Goal: Task Accomplishment & Management: Use online tool/utility

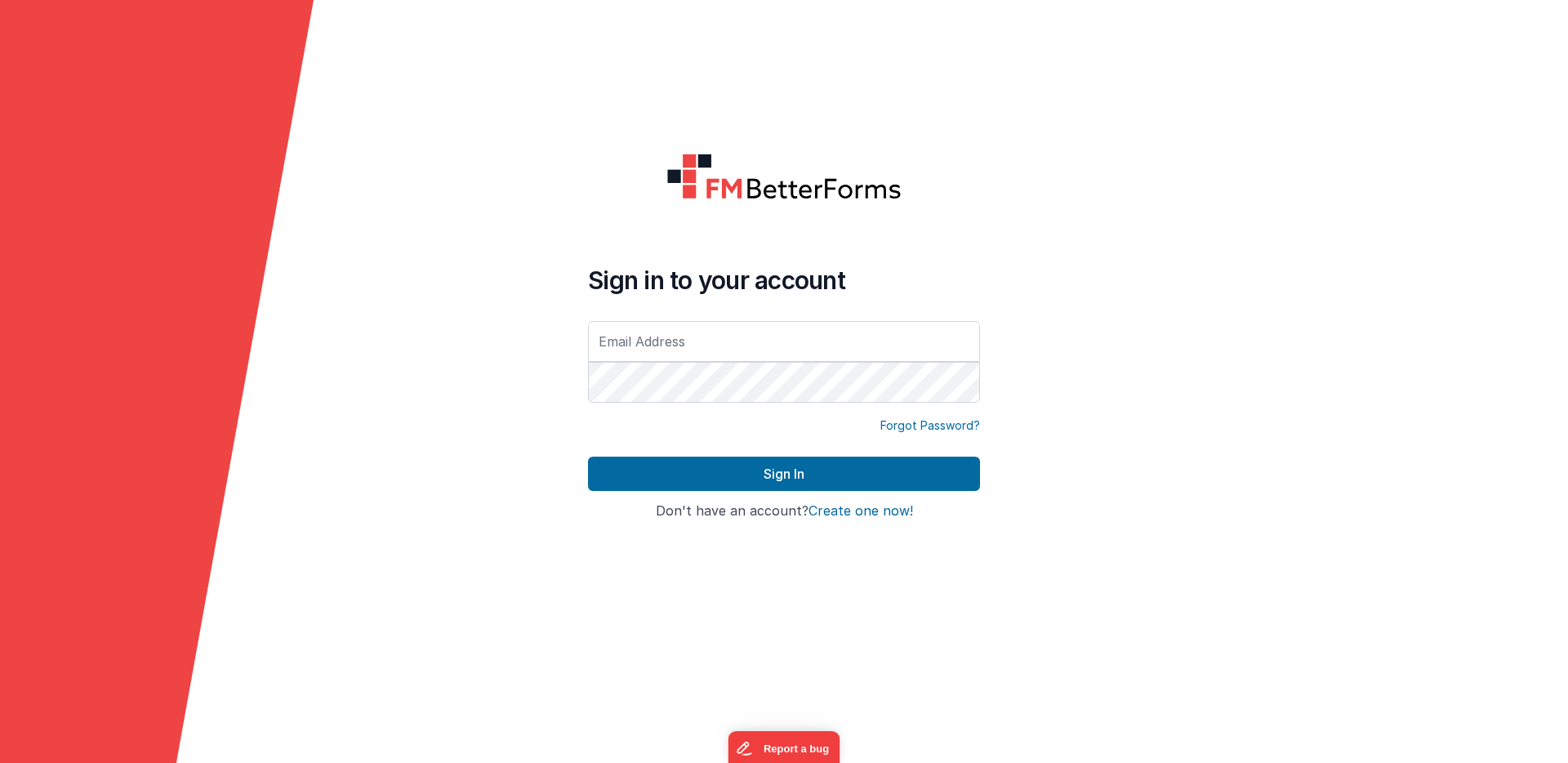
type input "[EMAIL_ADDRESS][DOMAIN_NAME]"
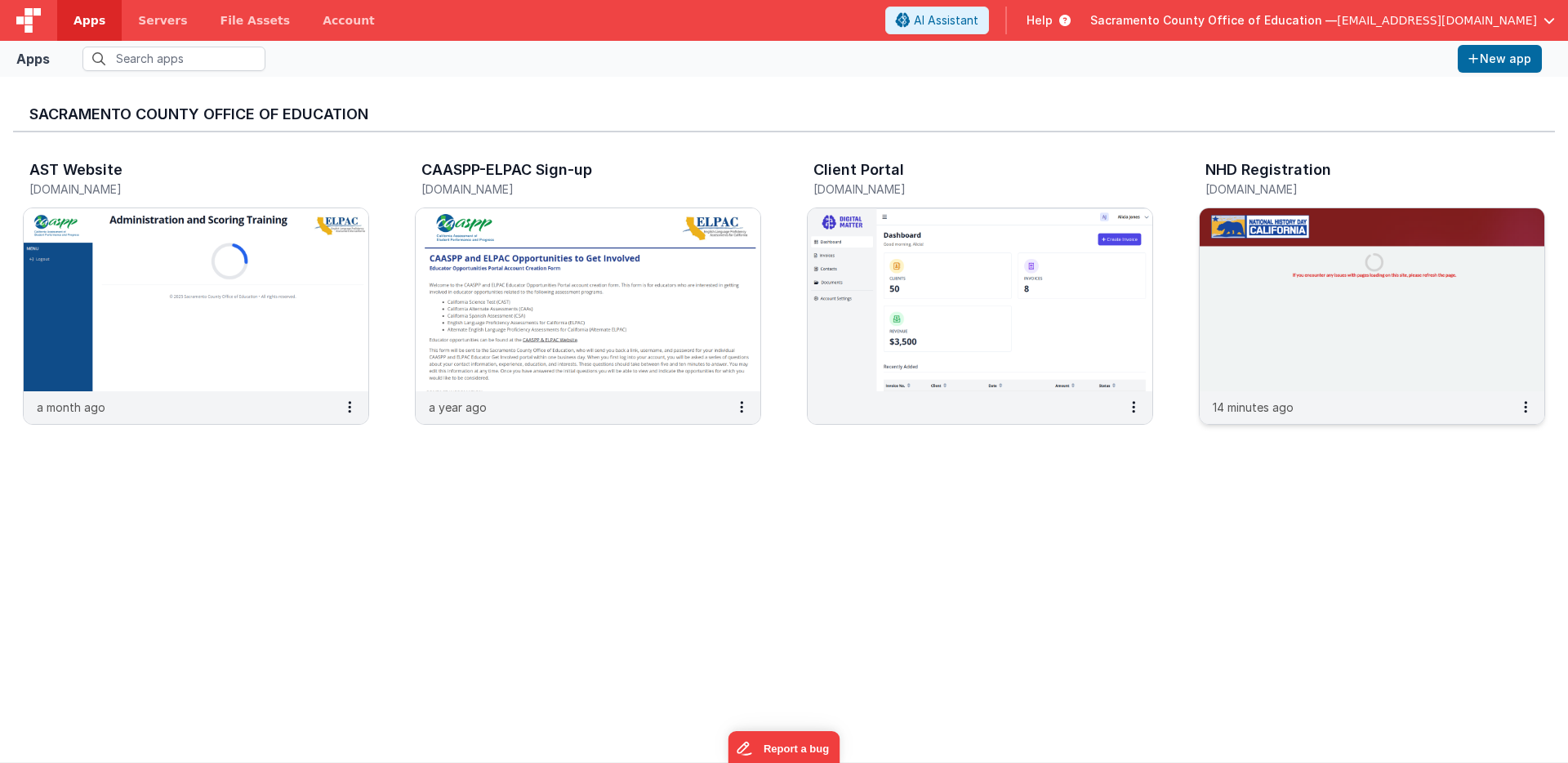
click at [1273, 227] on img at bounding box center [1371, 300] width 344 height 183
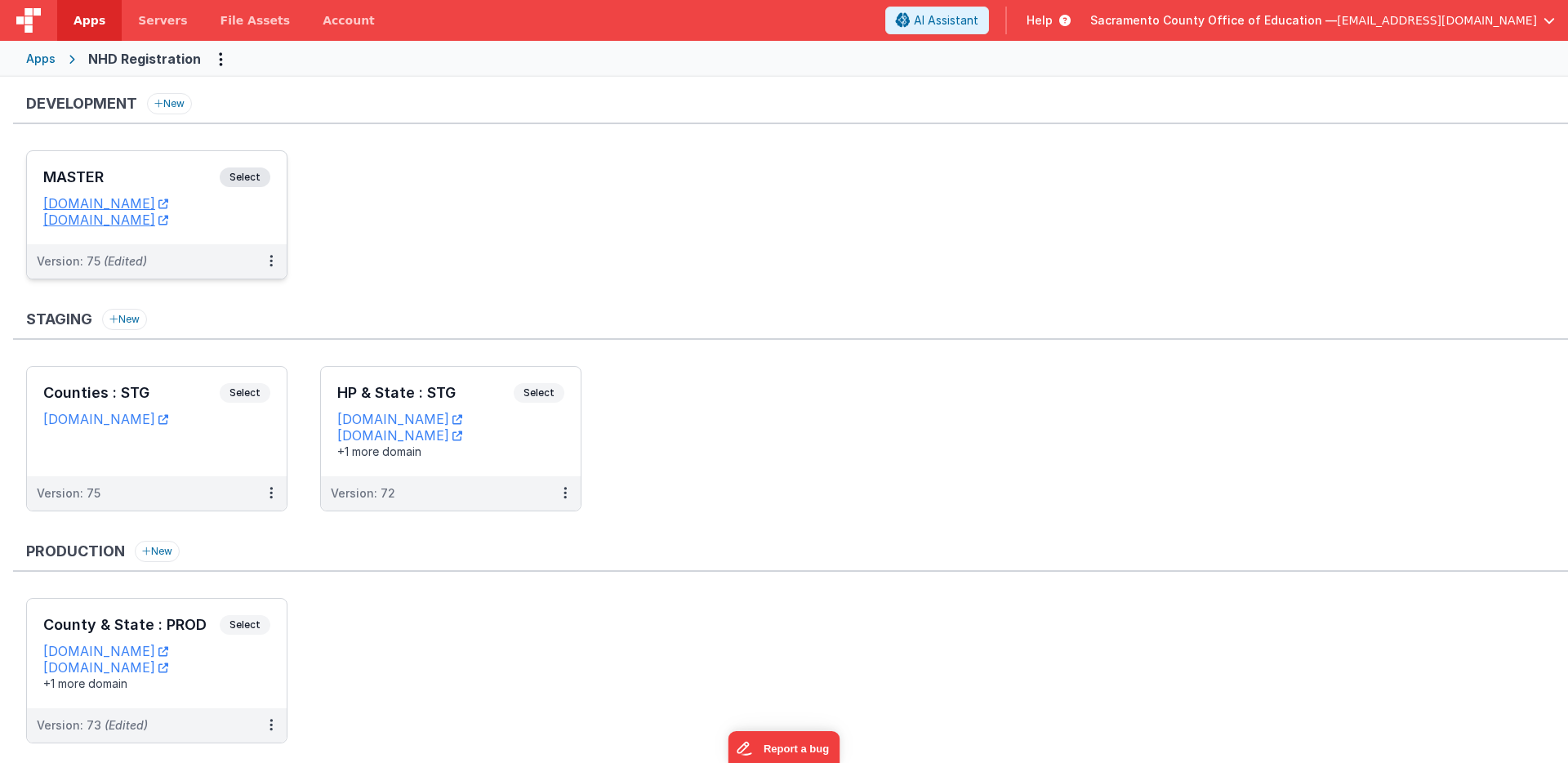
click at [244, 175] on span "Select" at bounding box center [245, 177] width 51 height 20
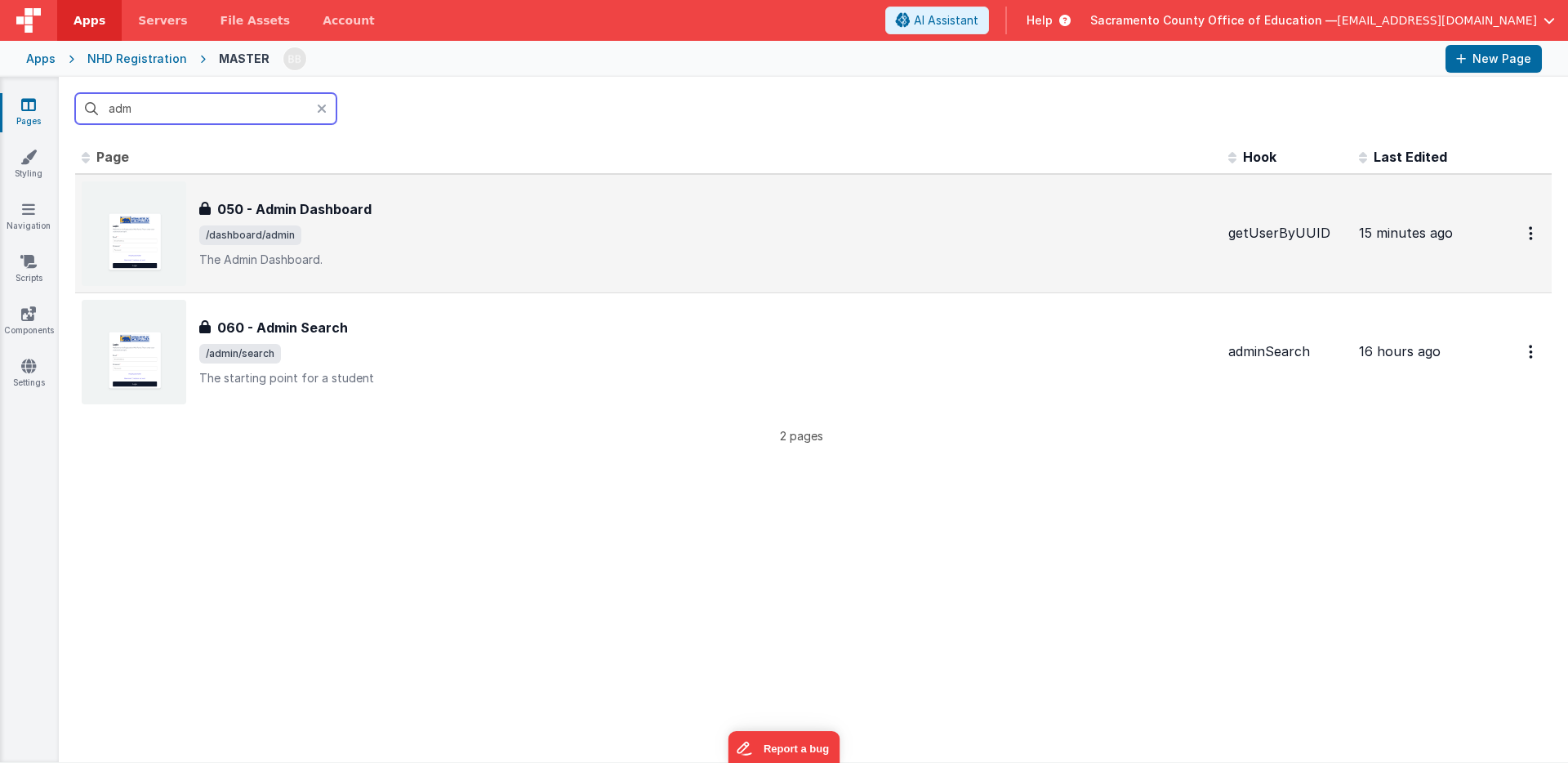
type input "adm"
click at [307, 205] on h3 "050 - Admin Dashboard" at bounding box center [294, 209] width 154 height 20
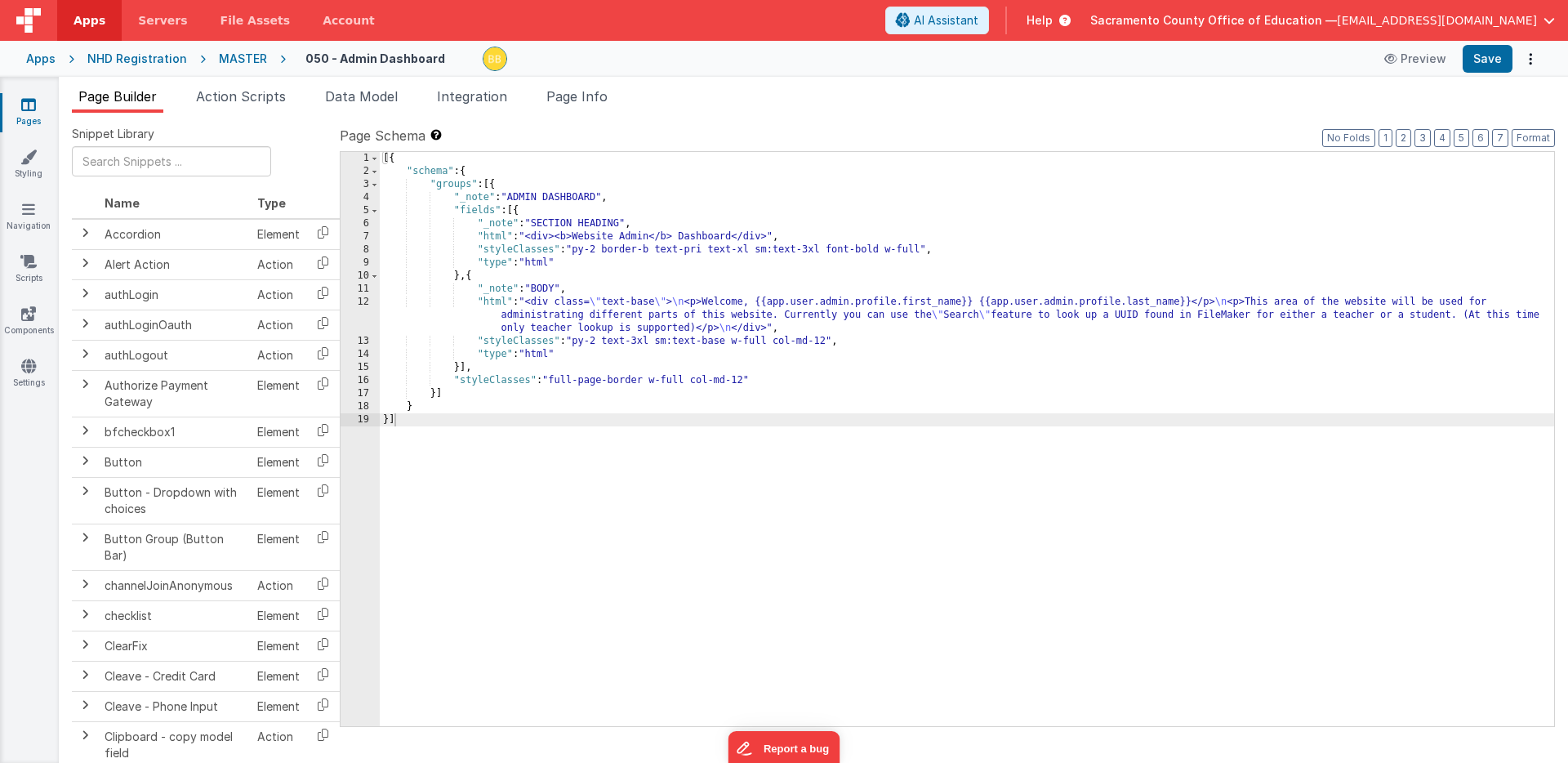
click at [463, 427] on div "[{ "schema" : { "groups" : [{ "_note" : "ADMIN DASHBOARD" , "fields" : [{ "_not…" at bounding box center [967, 452] width 1174 height 601
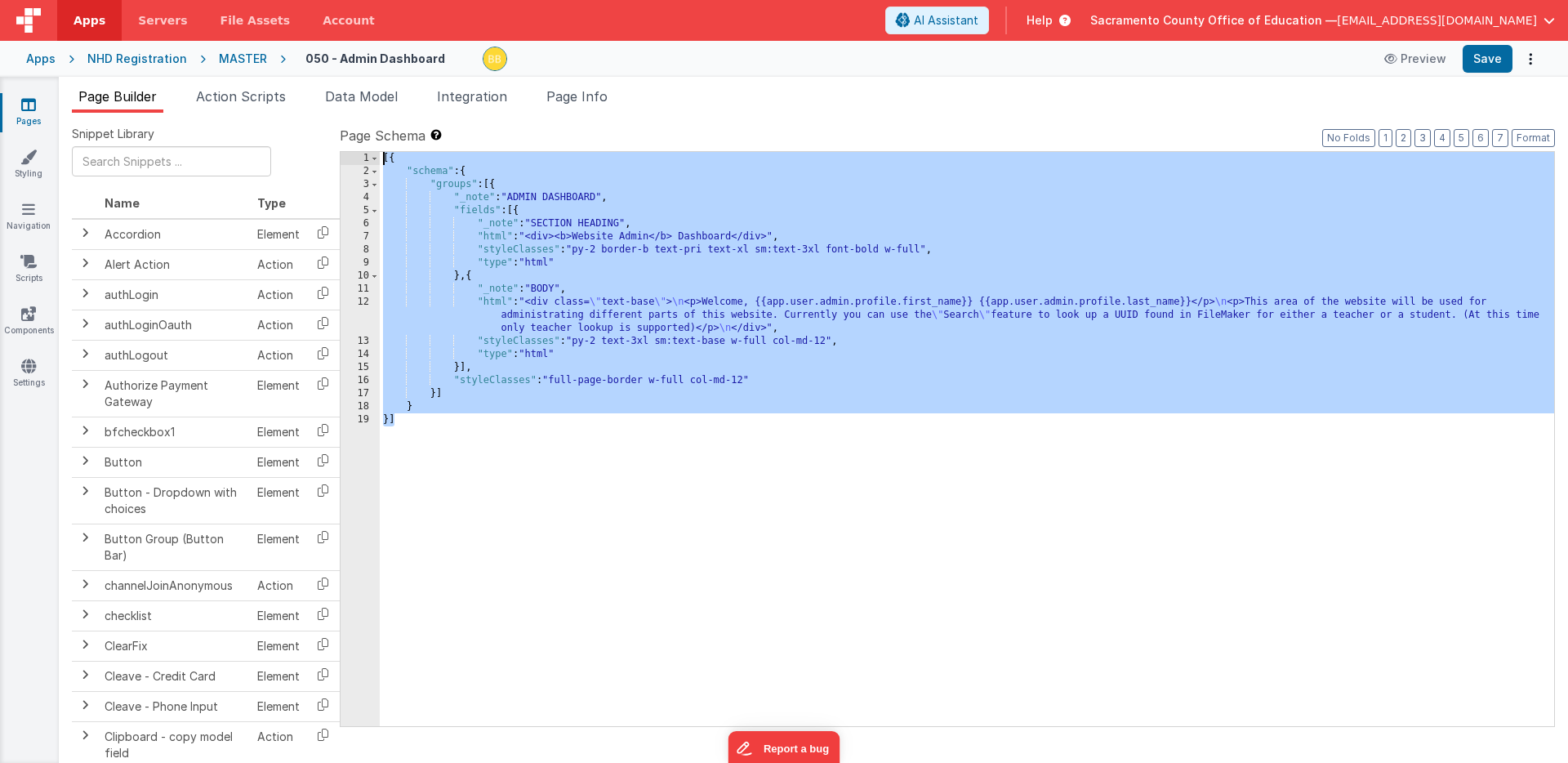
drag, startPoint x: 460, startPoint y: 427, endPoint x: 349, endPoint y: 144, distance: 304.0
click at [349, 144] on div "Page Schema Shortcuts: Find: command-f Fold: command-option-L Unfold: command-o…" at bounding box center [948, 426] width 1215 height 600
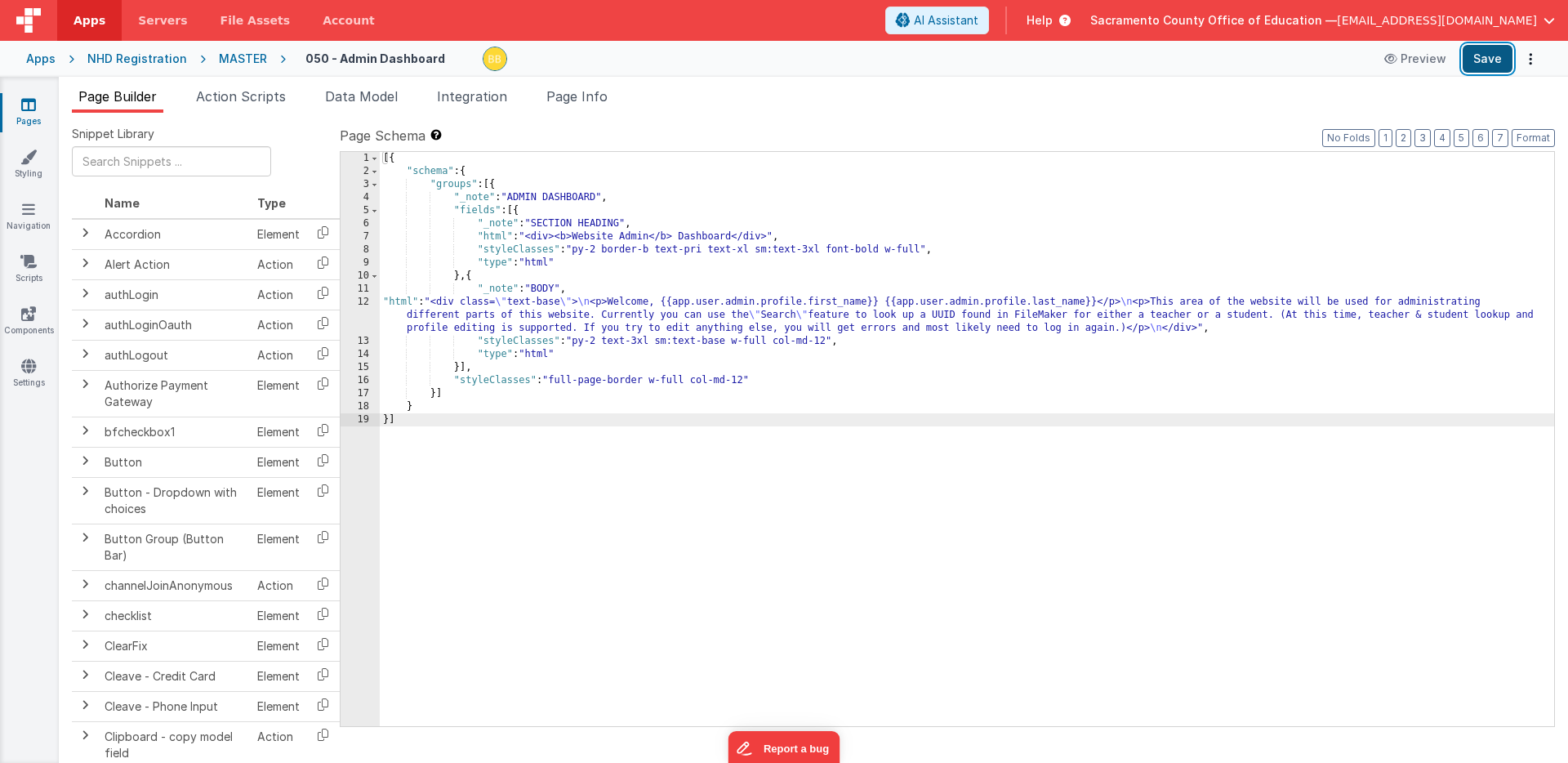
click at [1494, 53] on button "Save" at bounding box center [1488, 59] width 50 height 28
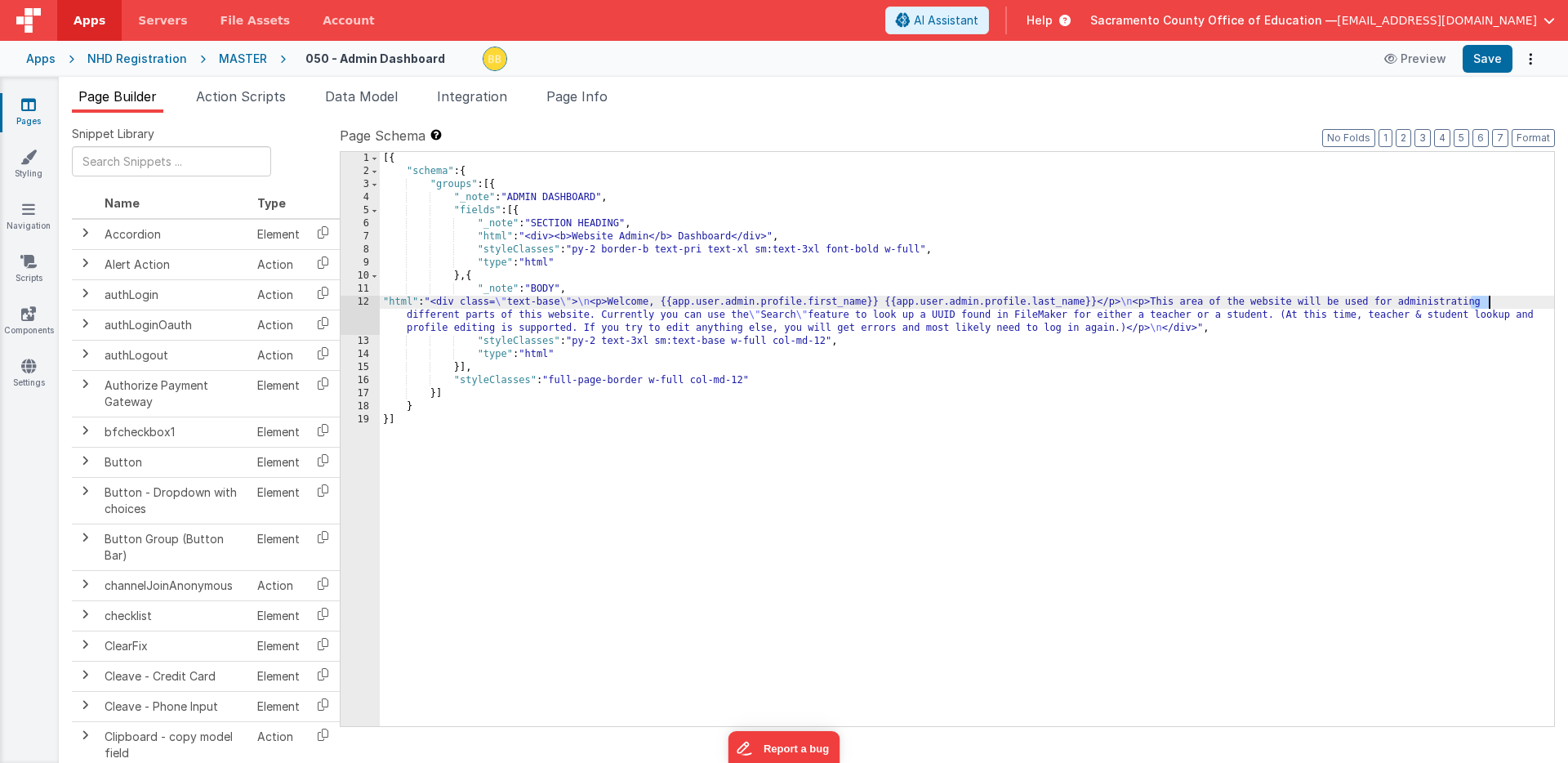
drag, startPoint x: 1470, startPoint y: 303, endPoint x: 1488, endPoint y: 302, distance: 18.0
click at [1488, 302] on div "[{ "schema" : { "groups" : [{ "_note" : "ADMIN DASHBOARD" , "fields" : [{ "_not…" at bounding box center [967, 452] width 1174 height 601
click at [1480, 59] on button "Save" at bounding box center [1488, 59] width 50 height 28
click at [406, 330] on div "[{ "schema" : { "groups" : [{ "_note" : "ADMIN DASHBOARD" , "fields" : [{ "_not…" at bounding box center [967, 452] width 1174 height 601
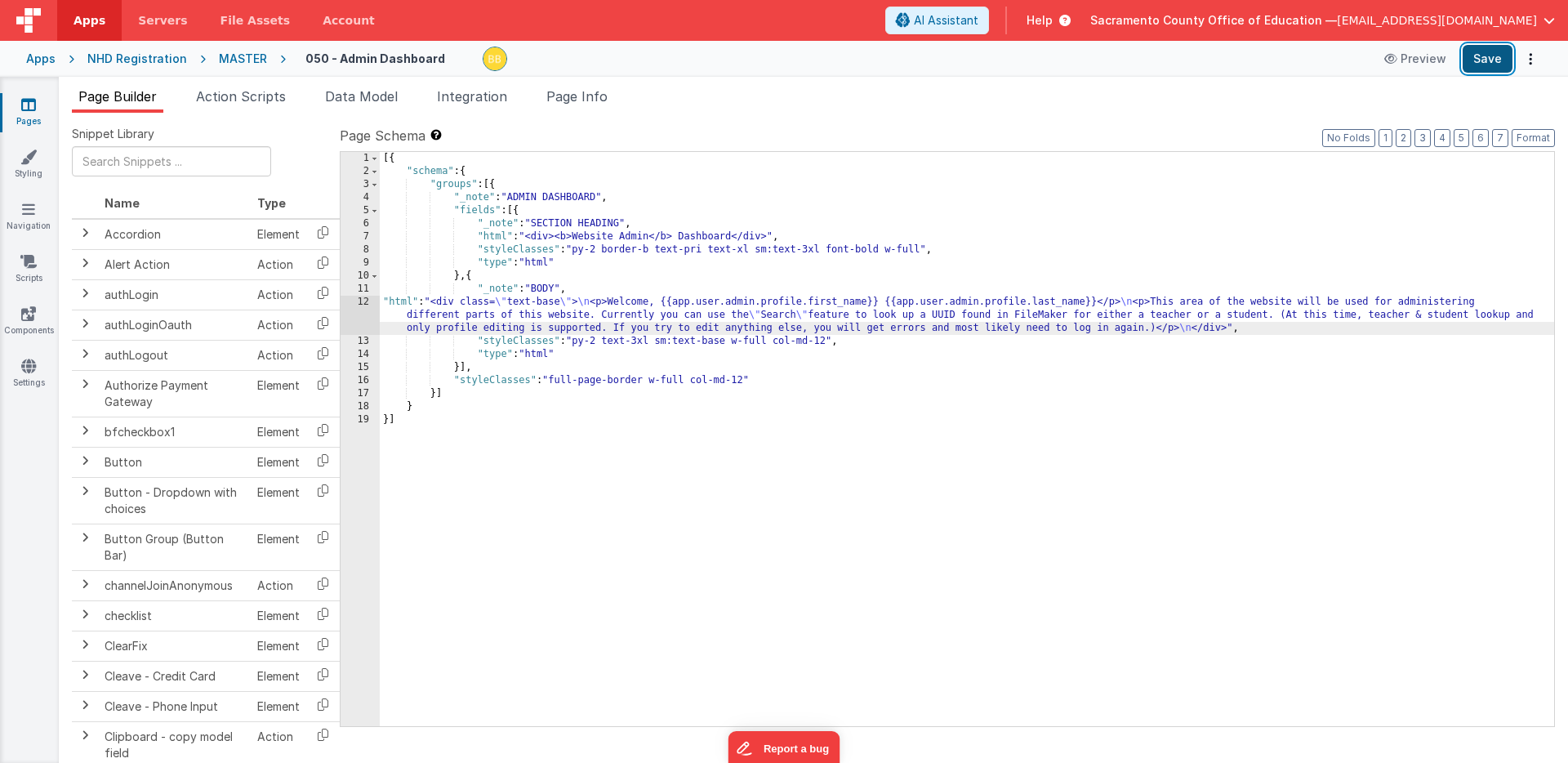
click at [1484, 57] on button "Save" at bounding box center [1488, 59] width 50 height 28
click at [27, 208] on icon at bounding box center [28, 209] width 13 height 16
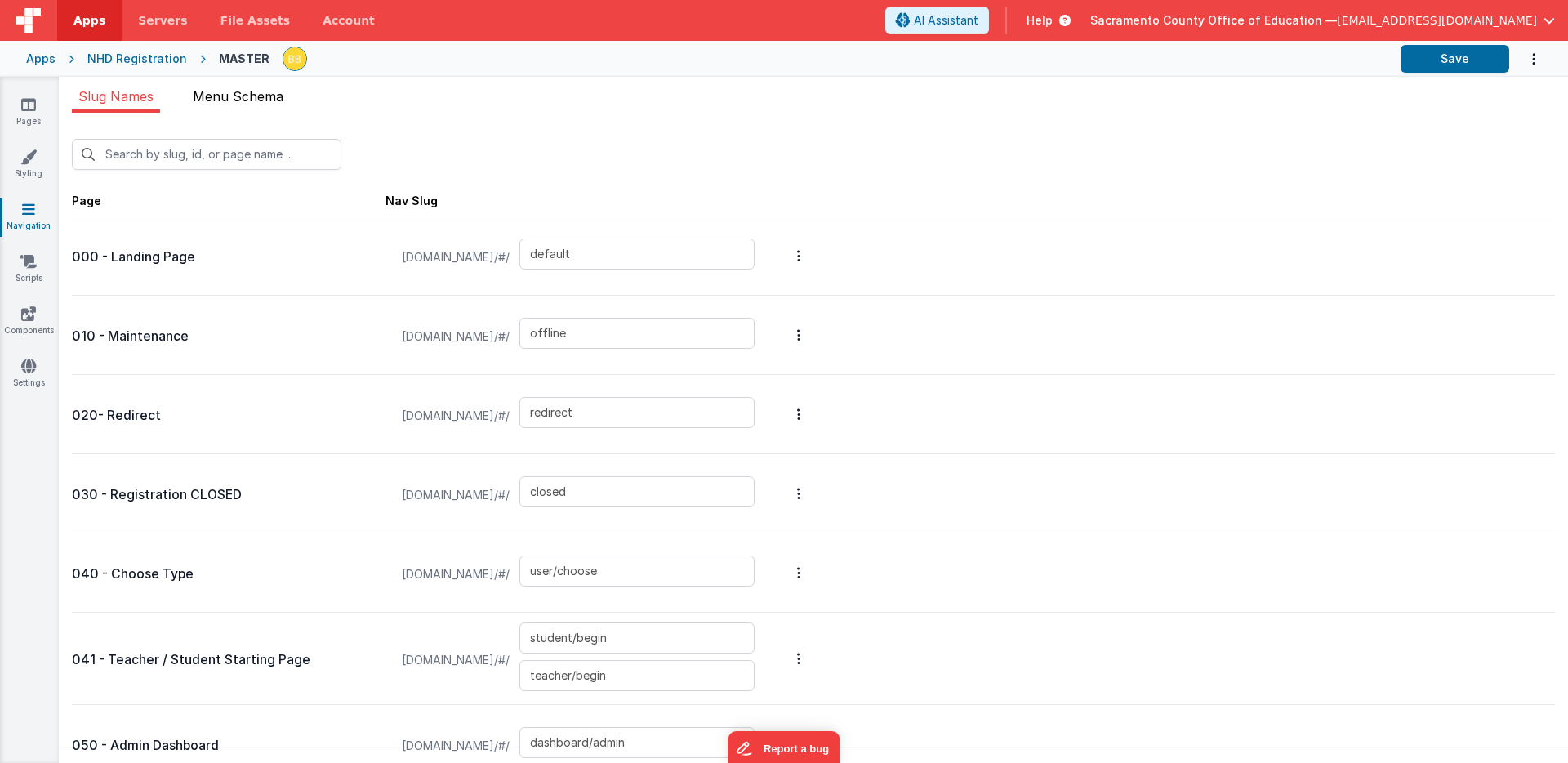
click at [254, 96] on span "Menu Schema" at bounding box center [237, 96] width 91 height 16
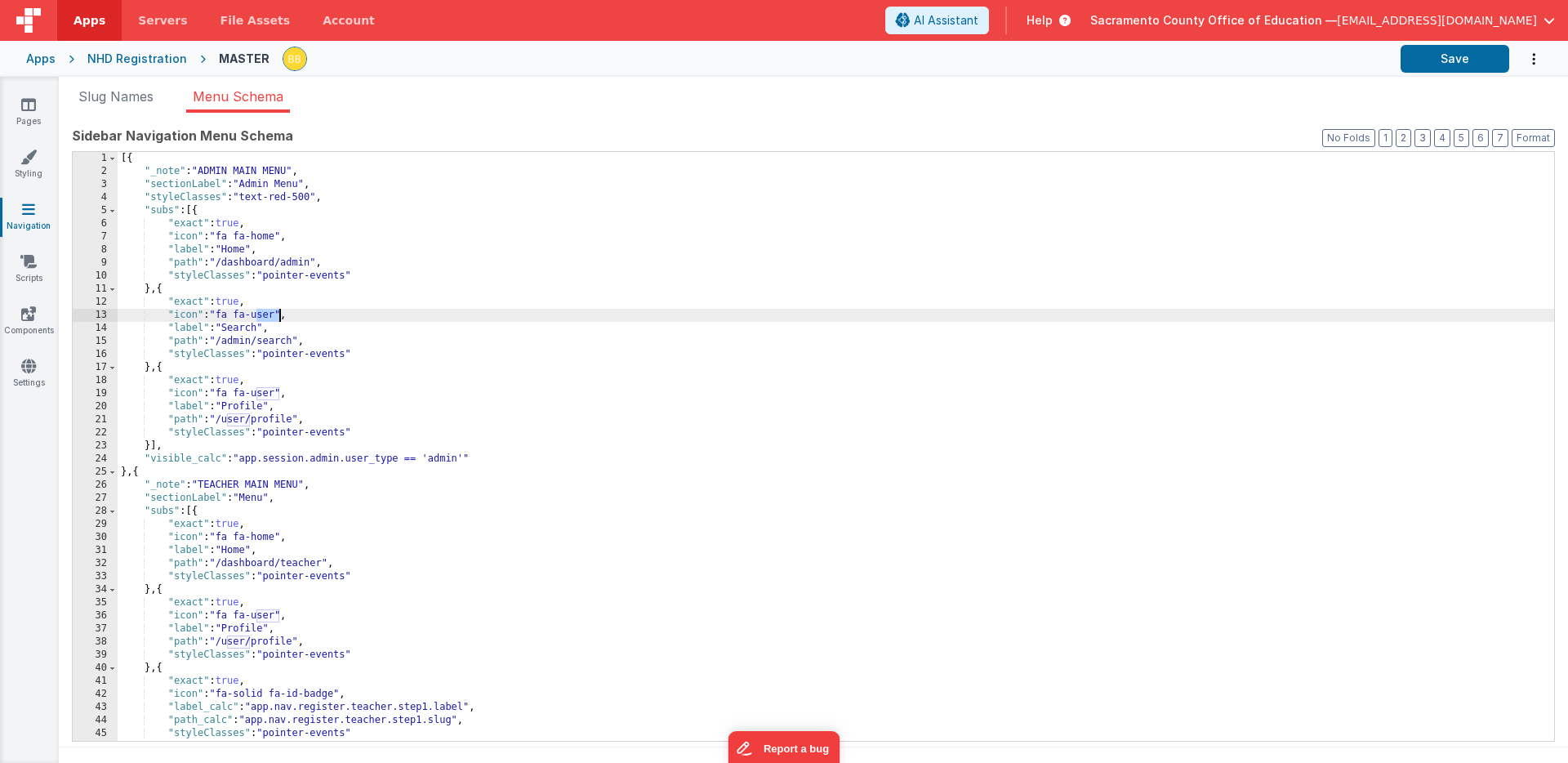
drag, startPoint x: 256, startPoint y: 317, endPoint x: 280, endPoint y: 316, distance: 24.0
click at [280, 316] on div "[{ "_note" : "ADMIN MAIN MENU" , "sectionLabel" : "Admin Menu" , "styleClasses"…" at bounding box center [835, 459] width 1436 height 615
click at [1452, 53] on button "Save" at bounding box center [1455, 59] width 109 height 28
click at [27, 101] on icon at bounding box center [28, 104] width 15 height 16
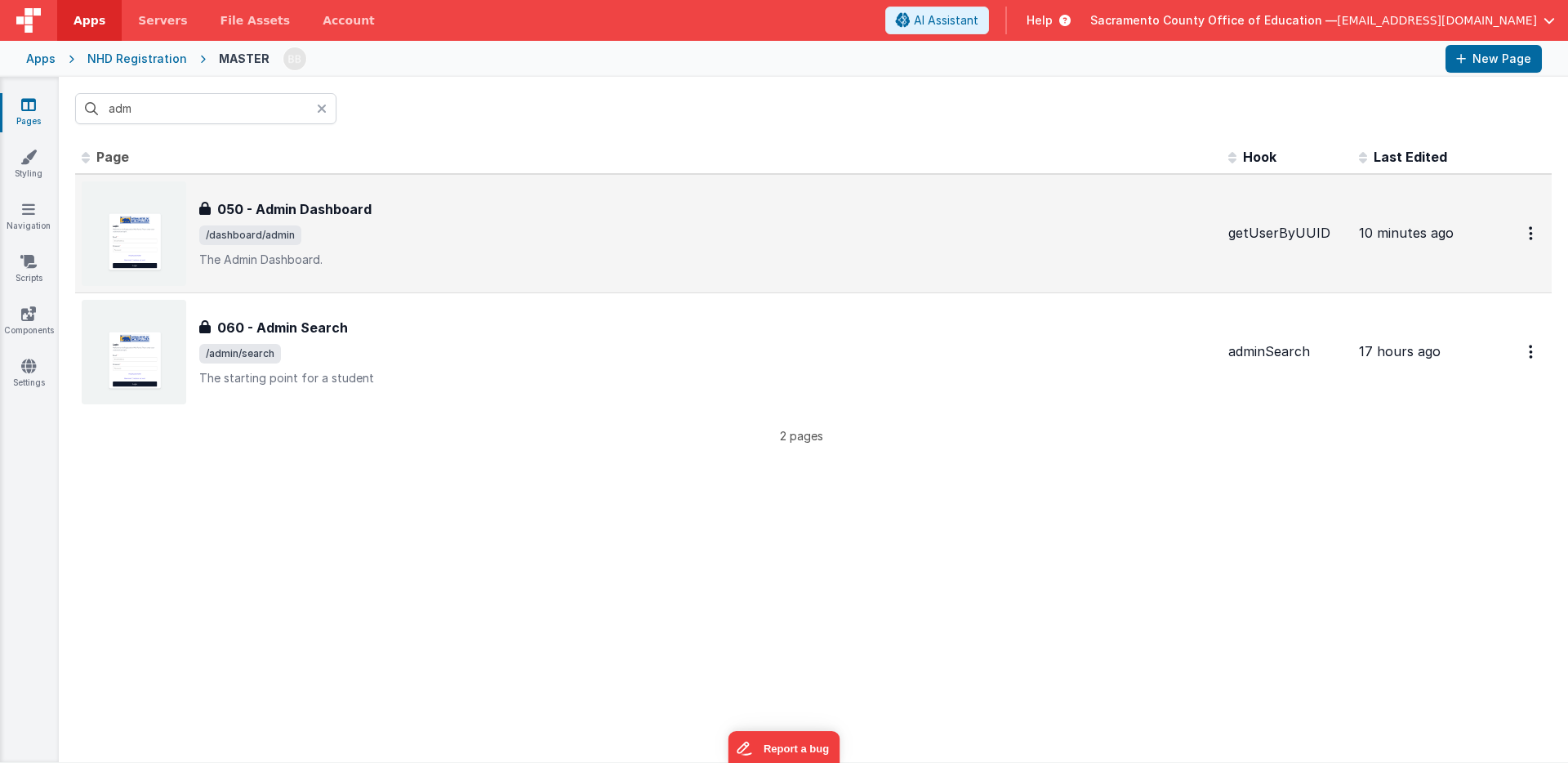
click at [313, 201] on h3 "050 - Admin Dashboard" at bounding box center [294, 209] width 154 height 20
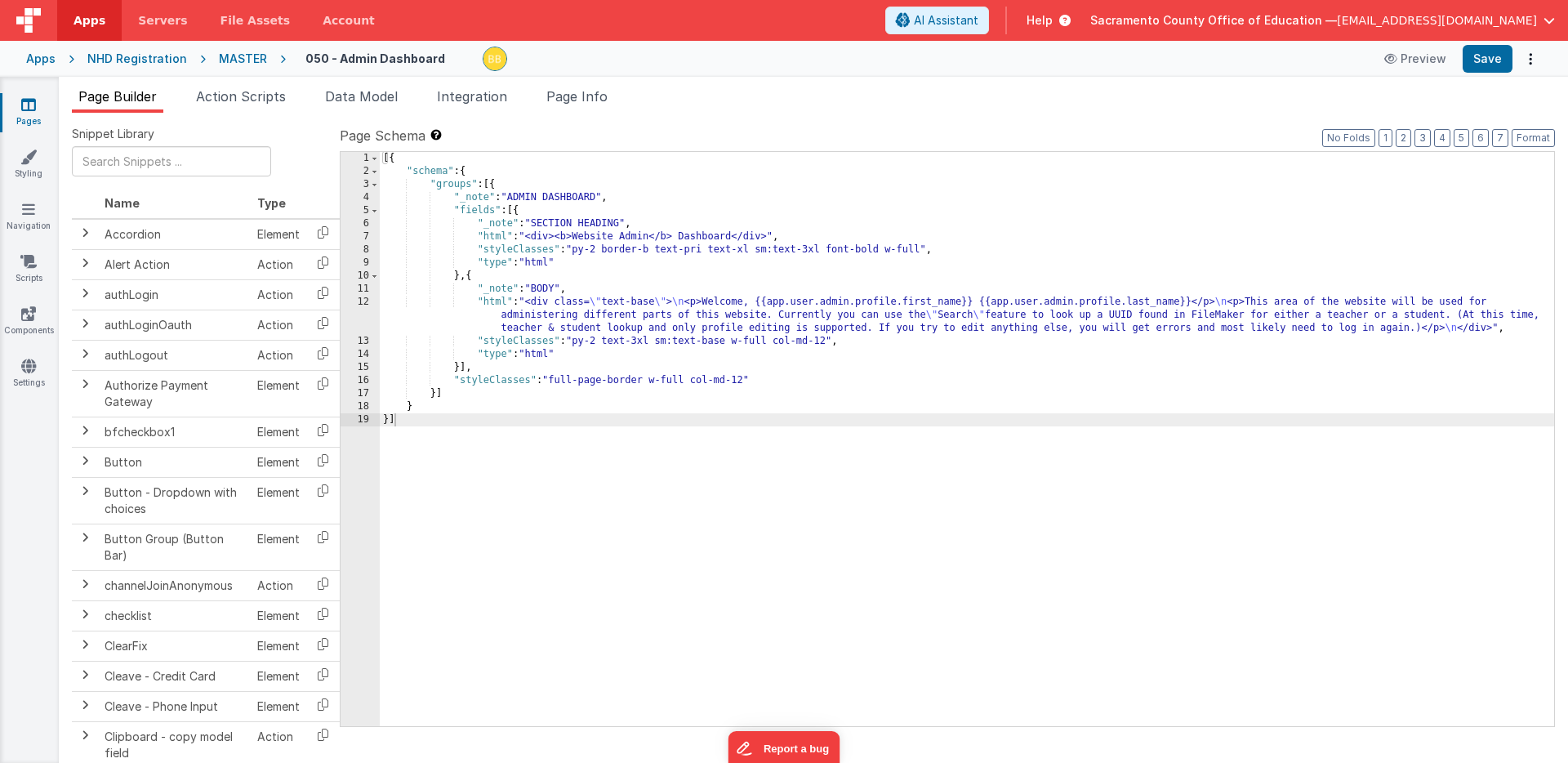
click at [234, 54] on div "MASTER" at bounding box center [243, 59] width 48 height 16
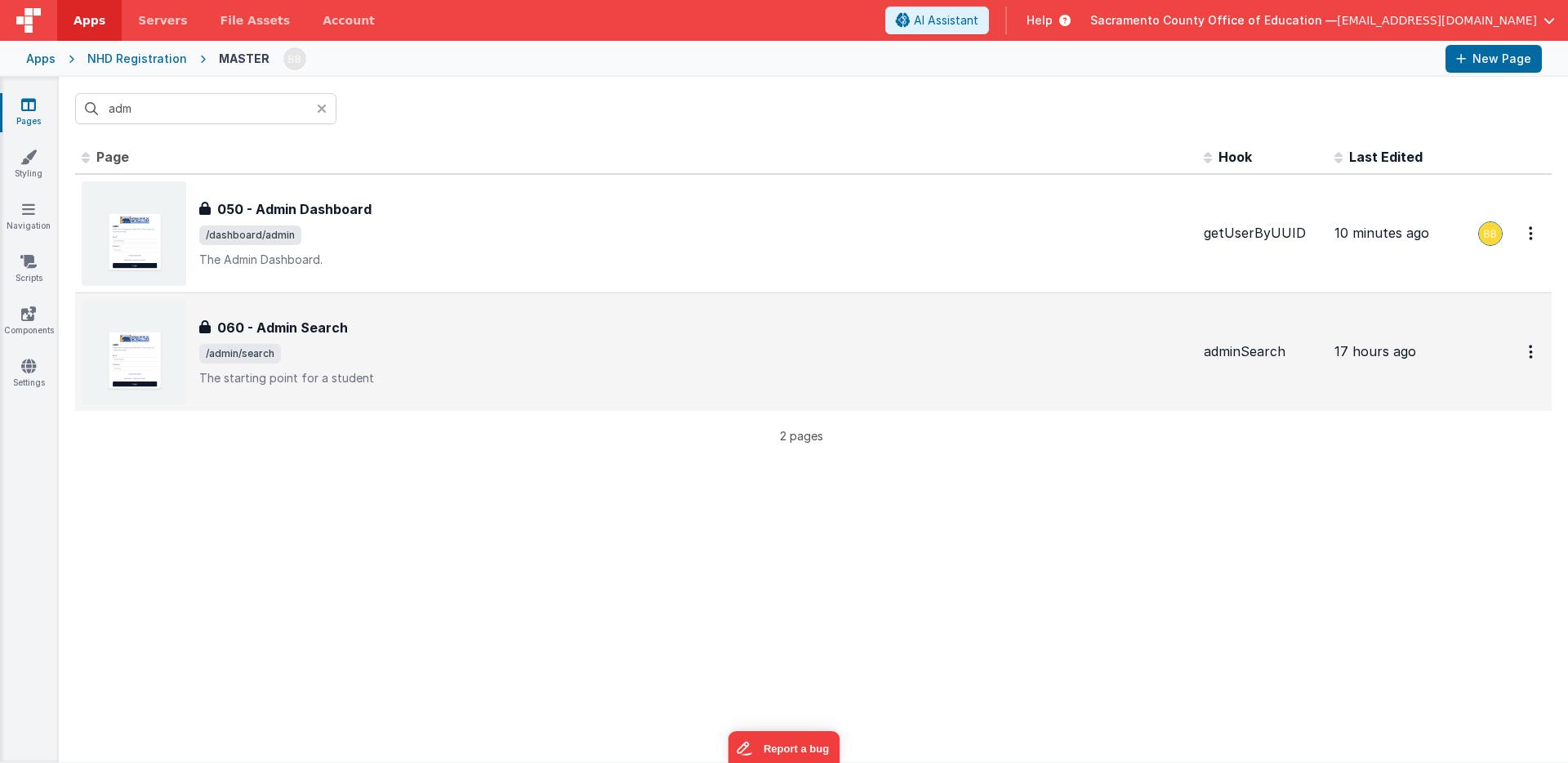
click at [270, 322] on h3 "060 - Admin Search" at bounding box center [282, 327] width 130 height 20
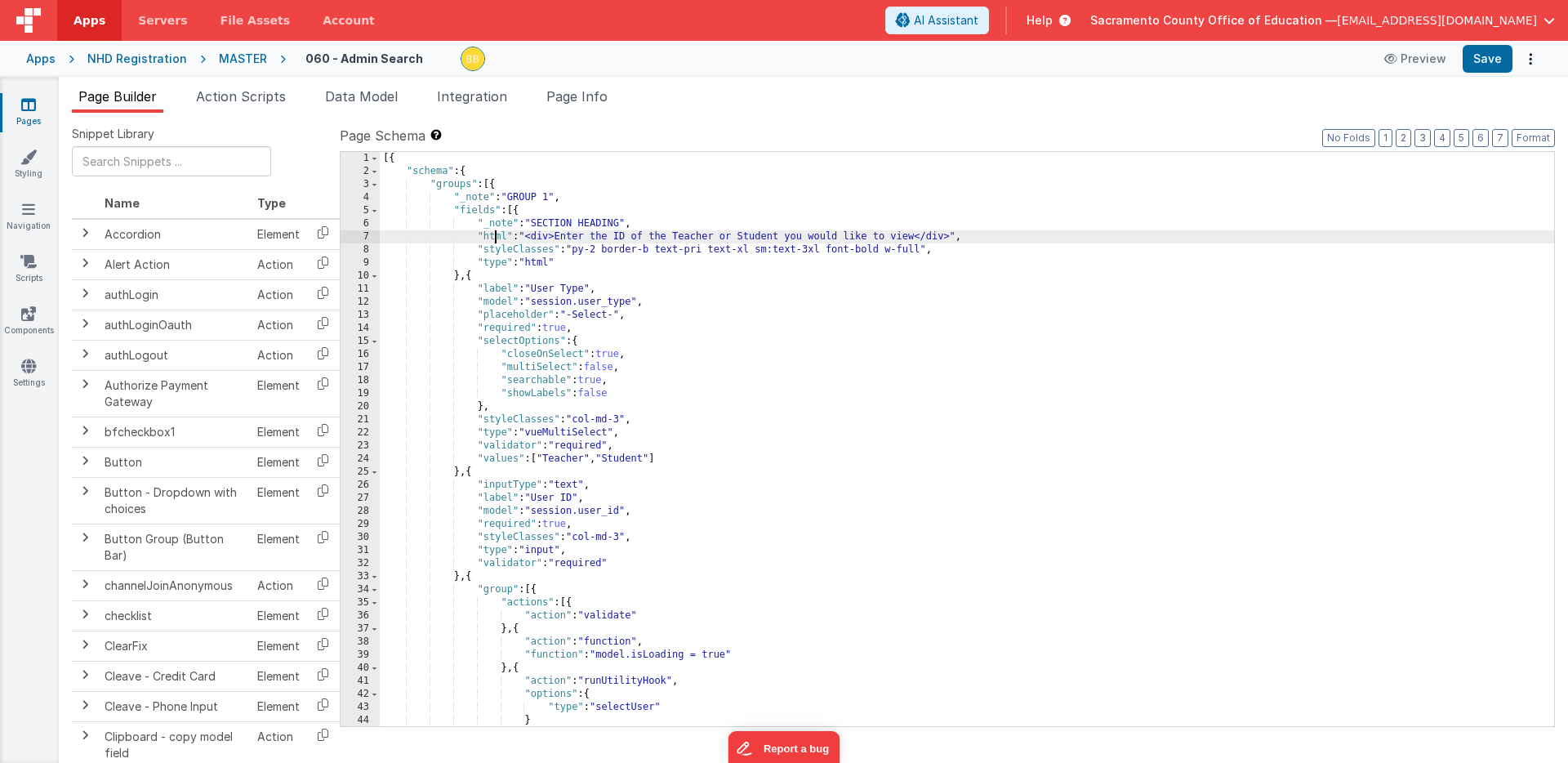
click at [495, 236] on div "[{ "schema" : { "groups" : [{ "_note" : "GROUP 1" , "fields" : [{ "_note" : "SE…" at bounding box center [967, 452] width 1174 height 601
click at [366, 236] on div "7" at bounding box center [360, 236] width 39 height 13
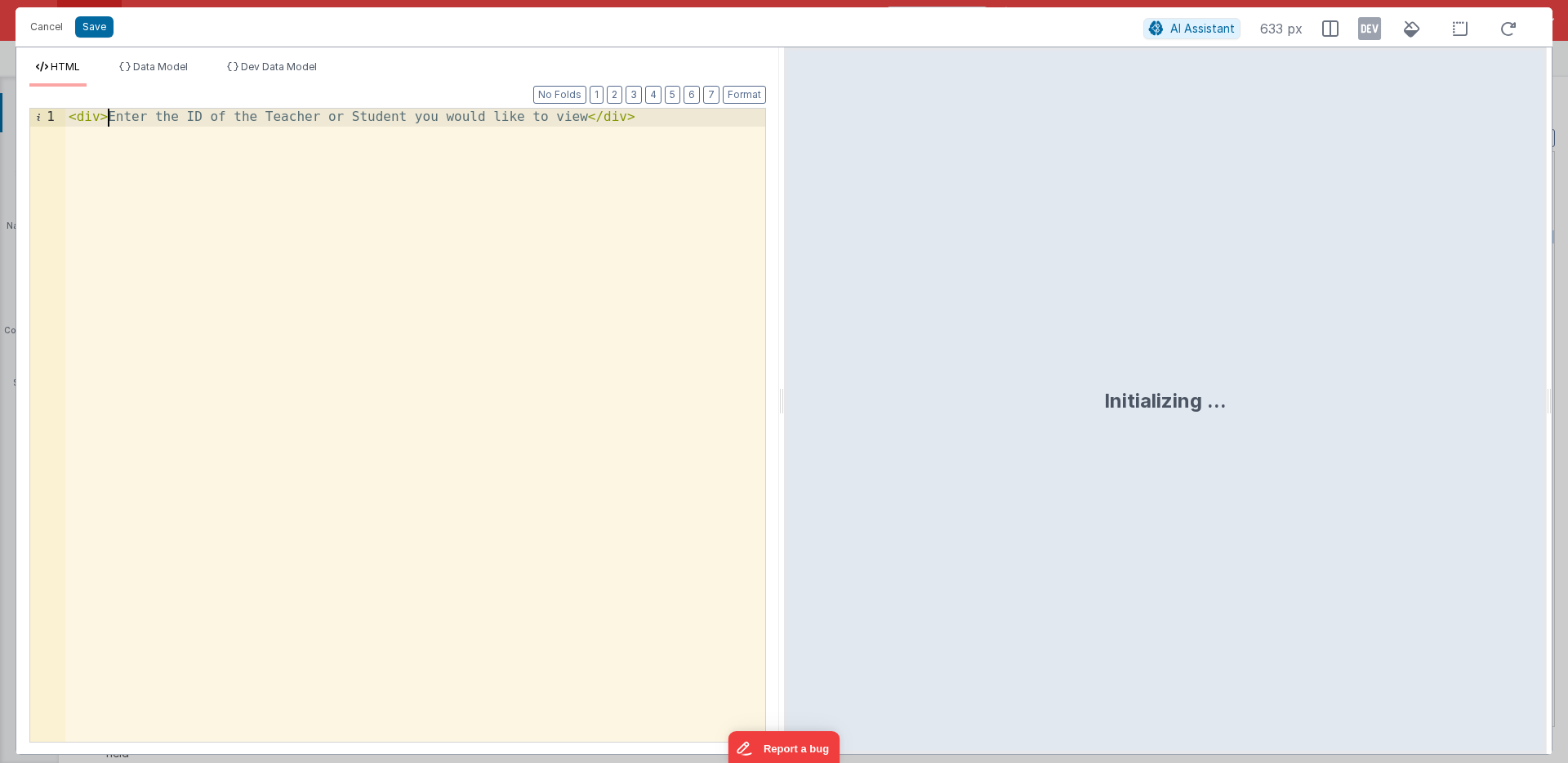
click at [107, 118] on div "< div > Enter the ID of the Teacher or Student you would like to view </ div >" at bounding box center [415, 443] width 700 height 668
drag, startPoint x: 295, startPoint y: 117, endPoint x: 329, endPoint y: 120, distance: 34.1
click at [329, 120] on div "< div > Log In on Behalf Of: < p > </ p > Enter the ID of the Teacher or Studen…" at bounding box center [415, 460] width 700 height 703
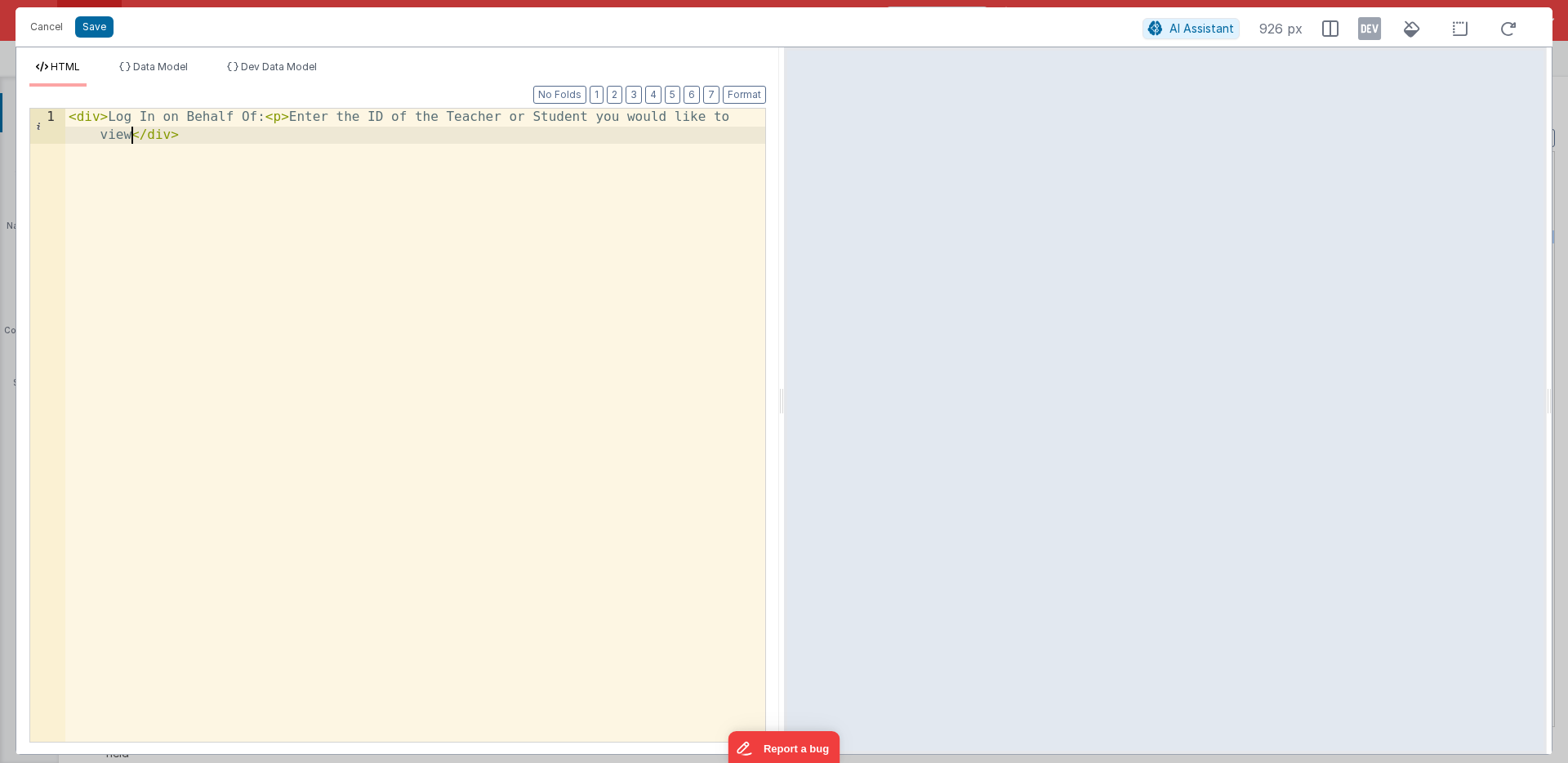
click at [130, 136] on div "< div > Log In on Behalf Of: < p > Enter the ID of the Teacher or Student you w…" at bounding box center [415, 460] width 700 height 703
click at [274, 117] on div "< div > Log In on Behalf Of: < p > Enter the ID of the Teacher or Student you w…" at bounding box center [415, 460] width 700 height 703
click at [602, 135] on div "< div > Log In on Behalf Of: < p > Enter the ID of the Teacher or Student you w…" at bounding box center [415, 443] width 700 height 668
click at [68, 136] on div "< div > Log In on Behalf Of: < p > Enter the ID of the Teacher or Student you w…" at bounding box center [415, 443] width 700 height 668
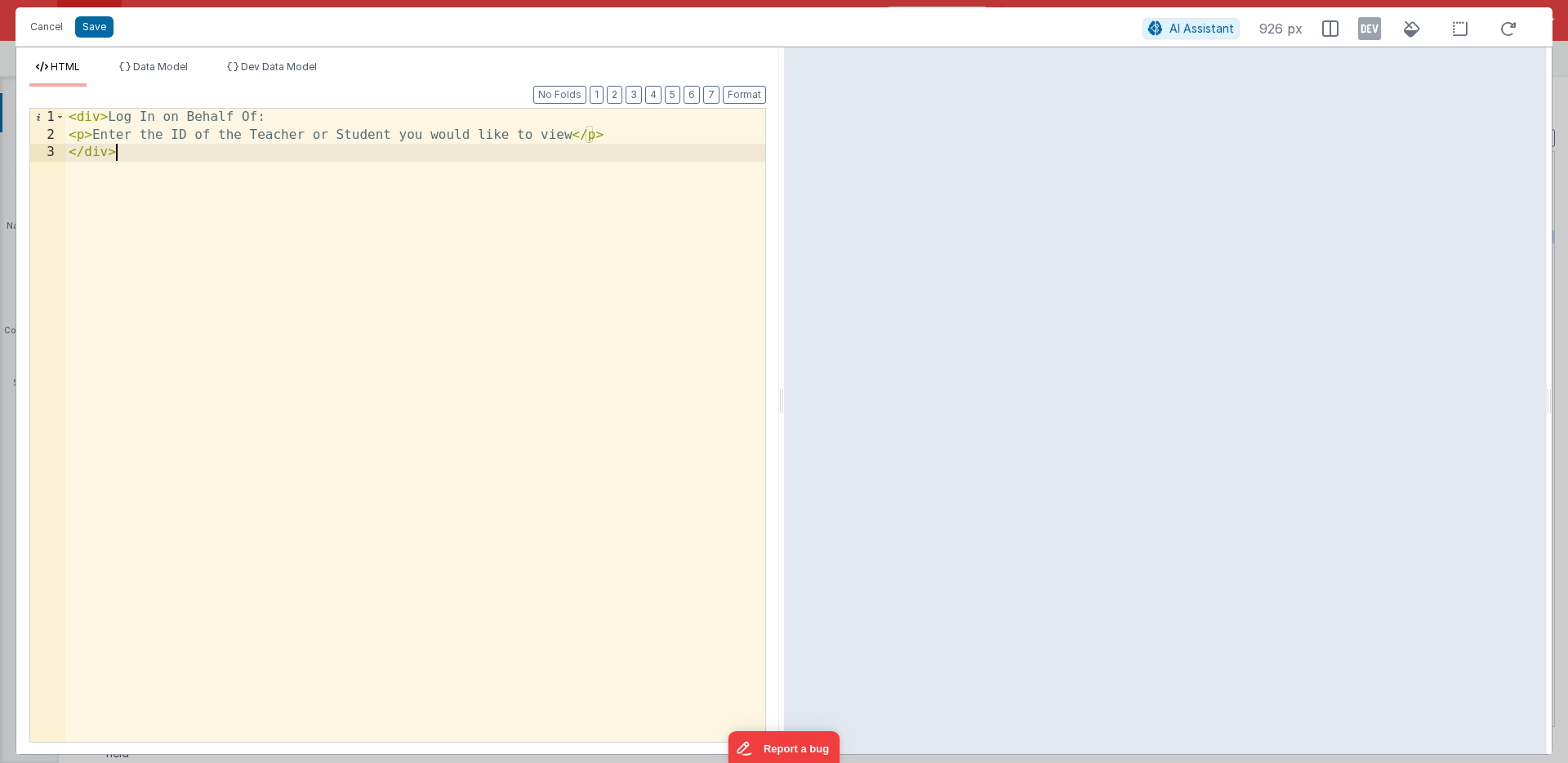
click at [108, 200] on div "< div > Log In on Behalf Of: < p > Enter the ID of the Teacher or Student you w…" at bounding box center [415, 443] width 700 height 668
click at [109, 117] on div "< div > Log In on Behalf Of: < p > Enter the ID of the Teacher or Student you w…" at bounding box center [415, 443] width 700 height 668
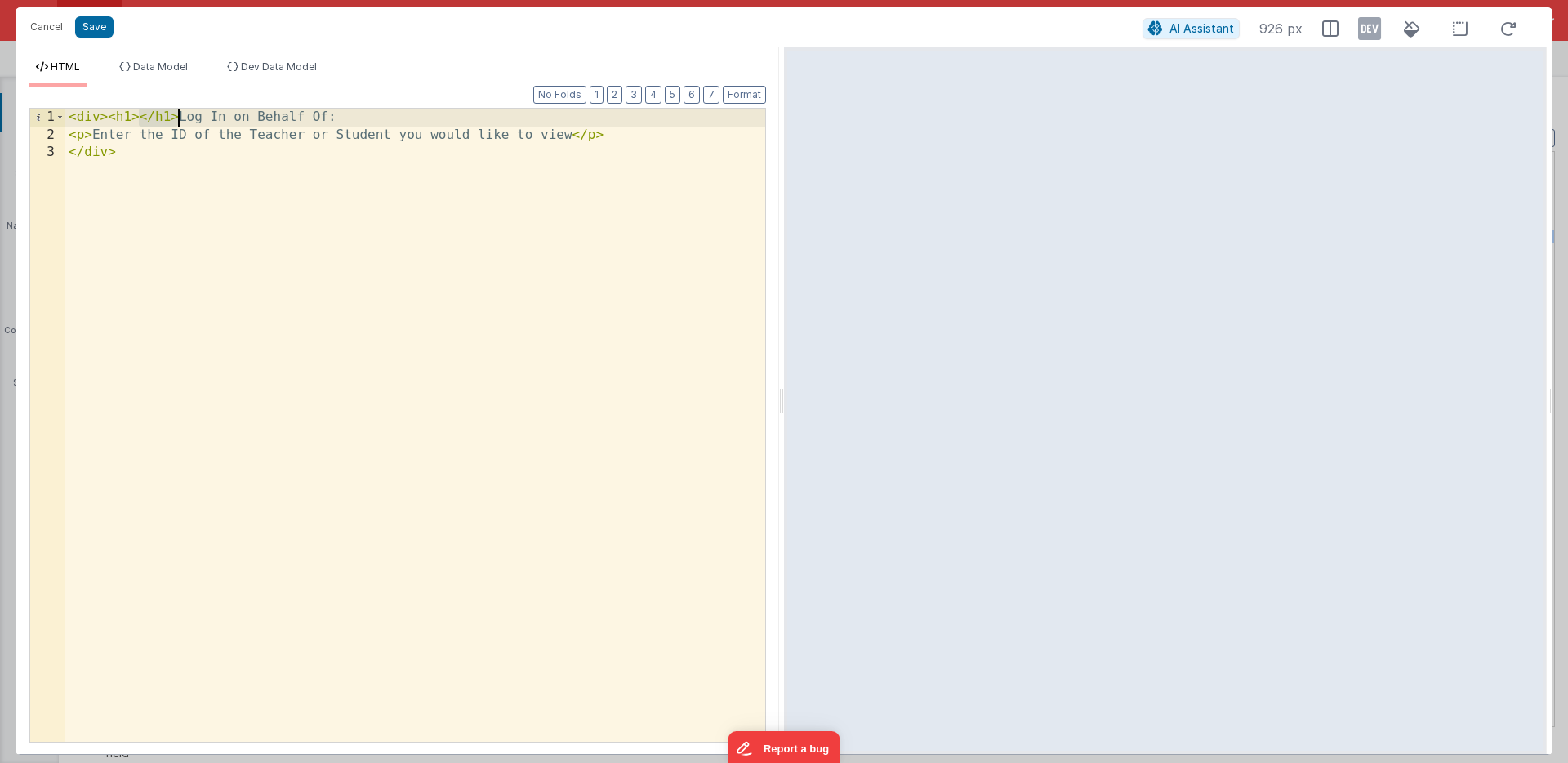
drag, startPoint x: 139, startPoint y: 116, endPoint x: 178, endPoint y: 117, distance: 39.0
click at [178, 117] on div "< div > < h1 > </ h1 > Log In on Behalf Of: < p > Enter the ID of the Teacher o…" at bounding box center [415, 443] width 700 height 668
drag, startPoint x: 94, startPoint y: 27, endPoint x: 142, endPoint y: 26, distance: 48.0
click at [94, 27] on button "Save" at bounding box center [94, 27] width 38 height 22
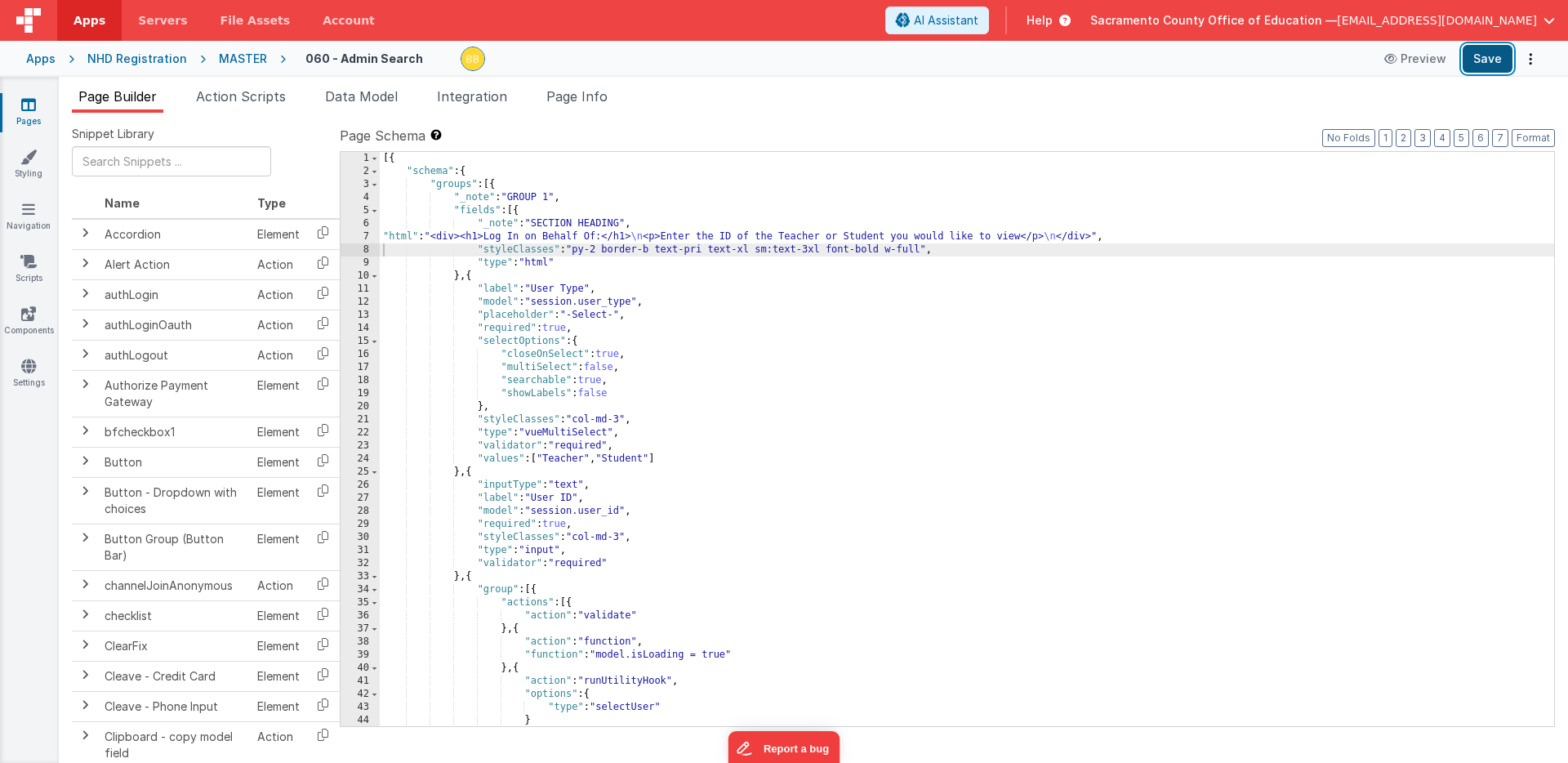
click at [1487, 59] on button "Save" at bounding box center [1488, 59] width 50 height 28
drag, startPoint x: 660, startPoint y: 251, endPoint x: 889, endPoint y: 251, distance: 229.0
click at [889, 251] on div "[{ "schema" : { "groups" : [{ "_note" : "GROUP 1" , "fields" : [{ "_note" : "SE…" at bounding box center [967, 452] width 1174 height 601
click at [1483, 57] on button "Save" at bounding box center [1488, 59] width 50 height 28
click at [660, 238] on div "[{ "schema" : { "groups" : [{ "_note" : "GROUP 1" , "fields" : [{ "_note" : "SE…" at bounding box center [967, 452] width 1174 height 601
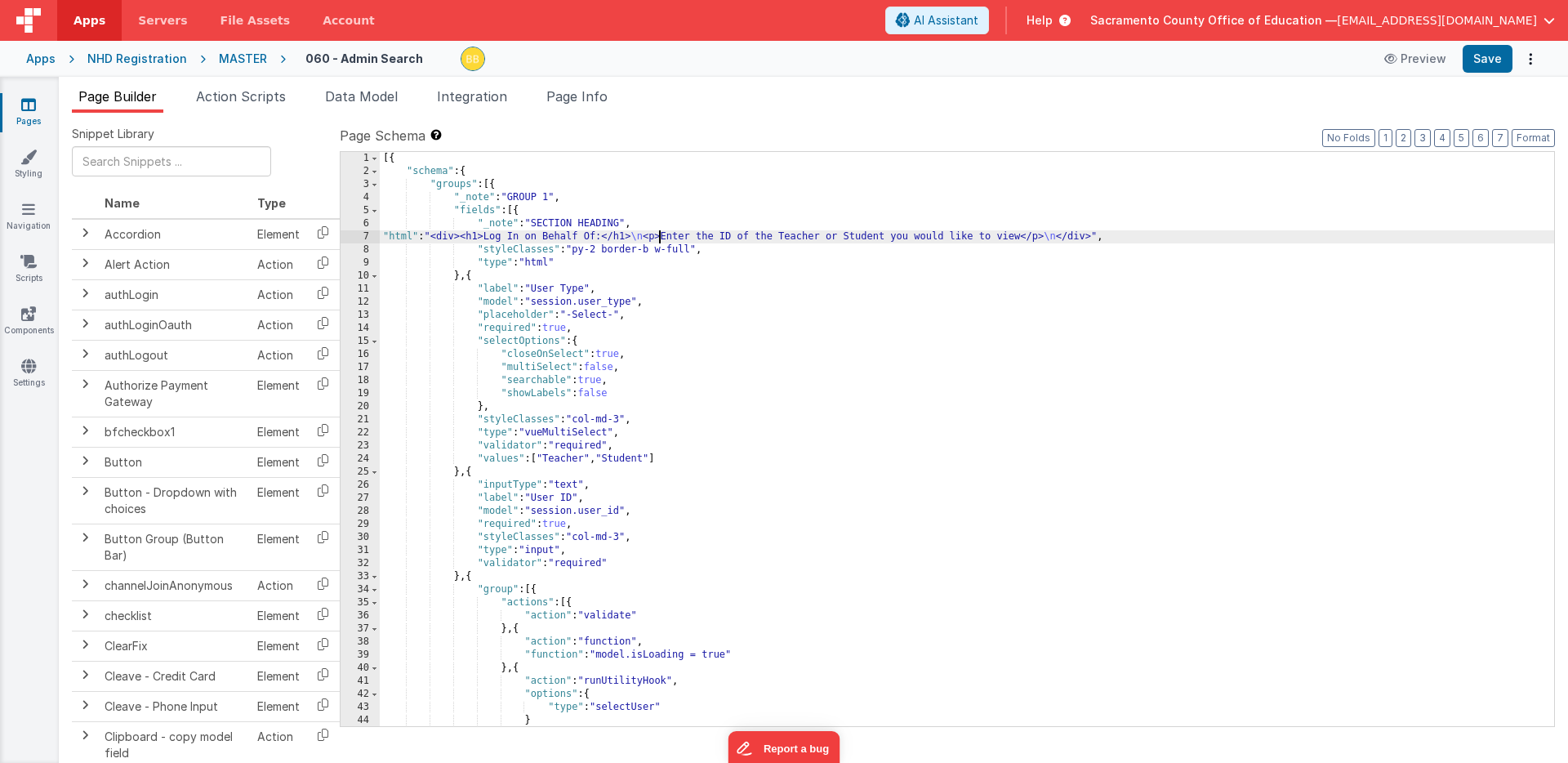
click at [371, 237] on div "7" at bounding box center [360, 236] width 39 height 13
click at [396, 236] on div "[{ "schema" : { "groups" : [{ "_note" : "GROUP 1" , "fields" : [{ "_note" : "SE…" at bounding box center [967, 452] width 1174 height 601
click at [367, 236] on div "7" at bounding box center [360, 236] width 39 height 13
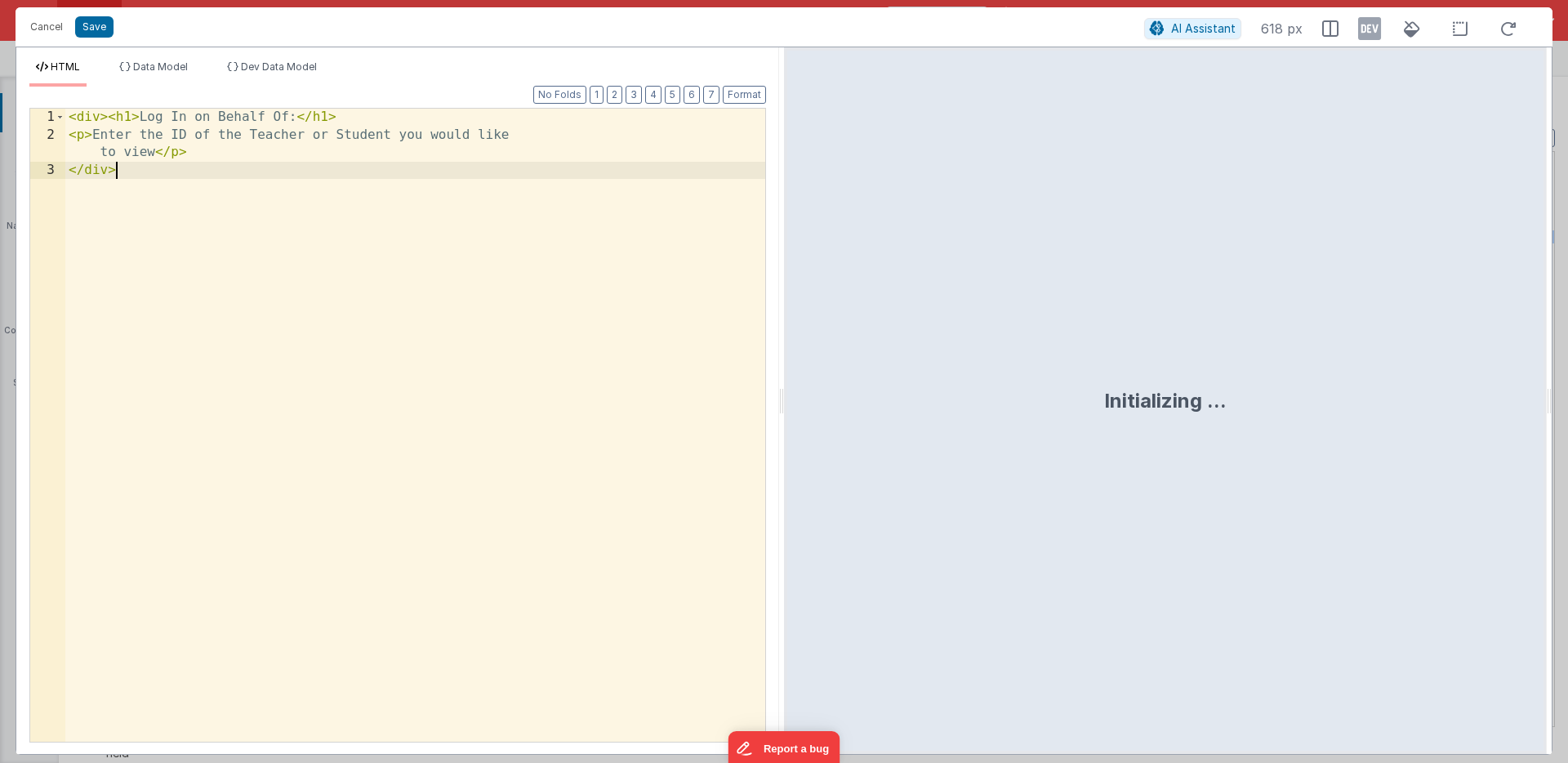
click at [367, 236] on div "< div > < h1 > Log In on Behalf Of: </ h1 > < p > Enter the ID of the Teacher o…" at bounding box center [415, 443] width 700 height 668
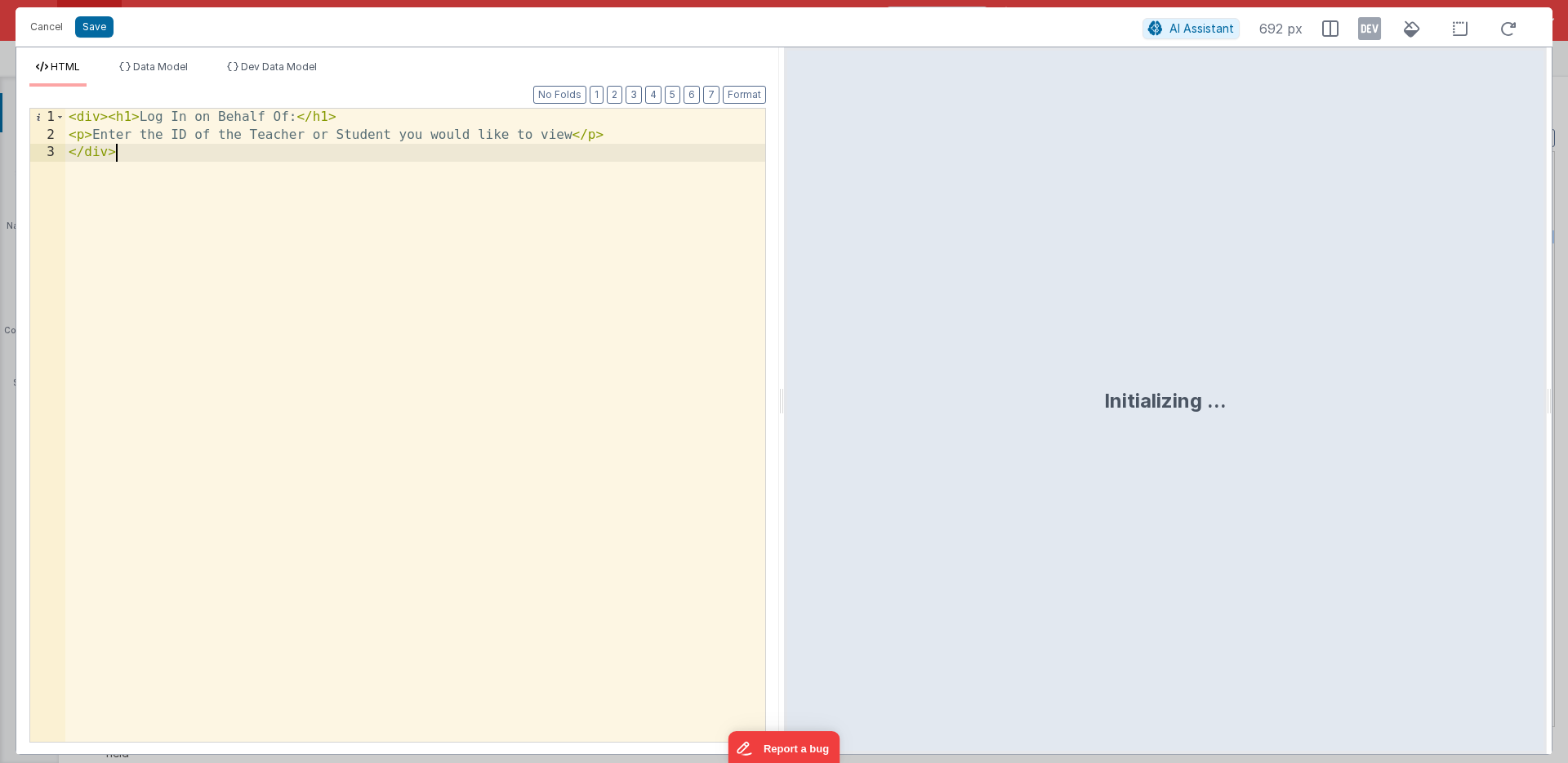
click at [85, 136] on div "< div > < h1 > Log In on Behalf Of: </ h1 > < p > Enter the ID of the Teacher o…" at bounding box center [415, 443] width 700 height 668
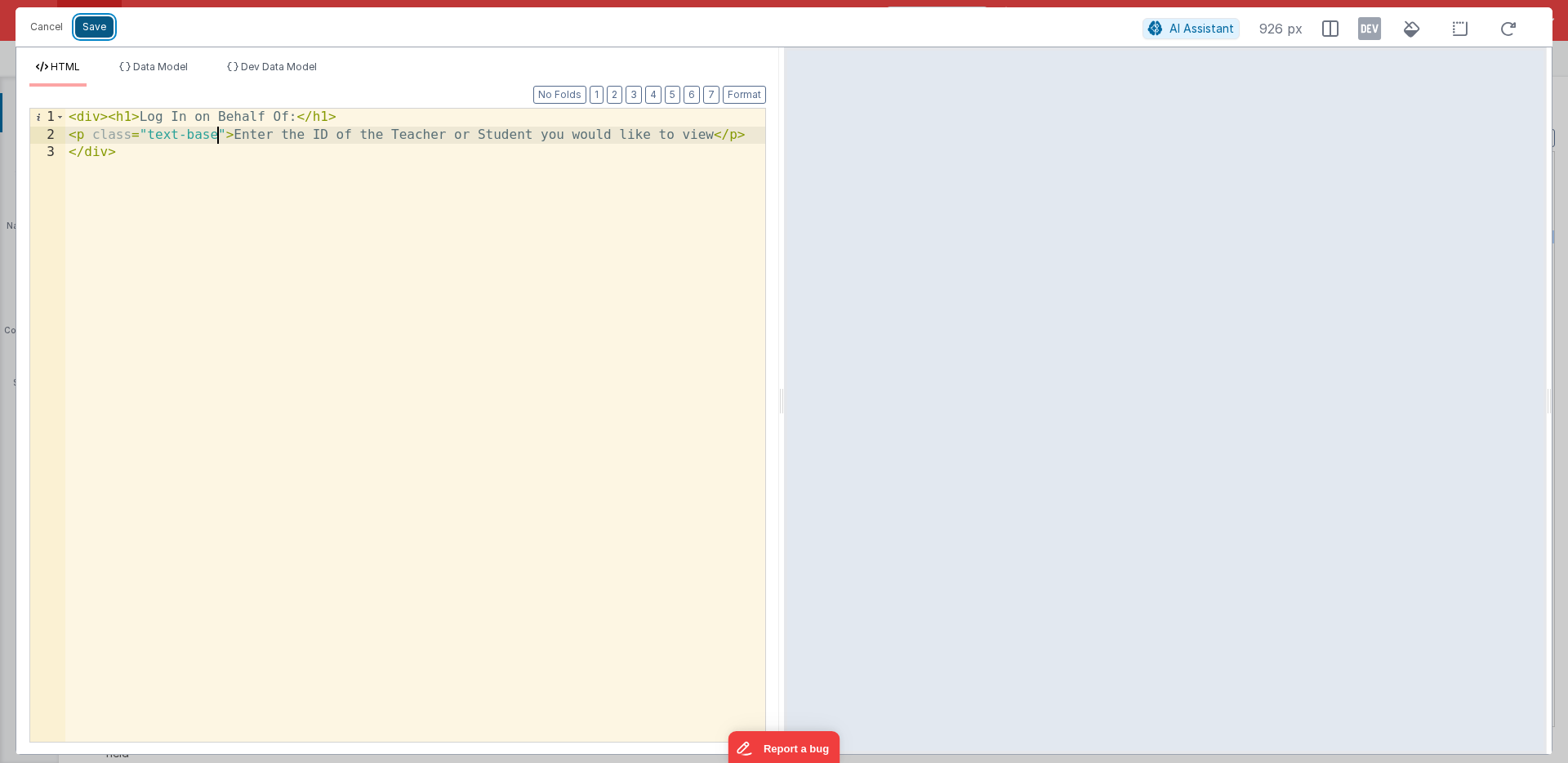
click at [100, 24] on button "Save" at bounding box center [94, 27] width 38 height 22
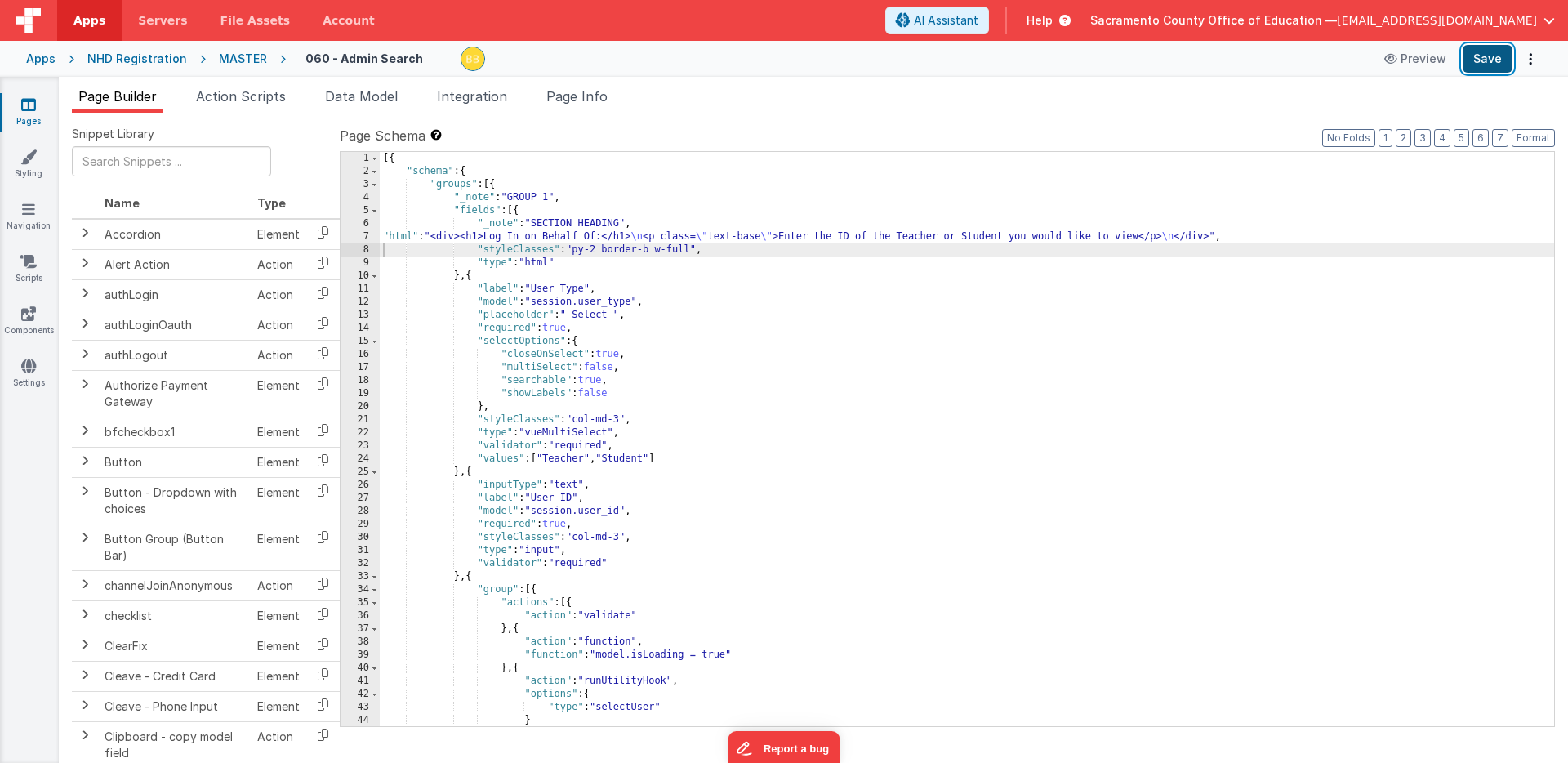
click at [1485, 58] on button "Save" at bounding box center [1488, 59] width 50 height 28
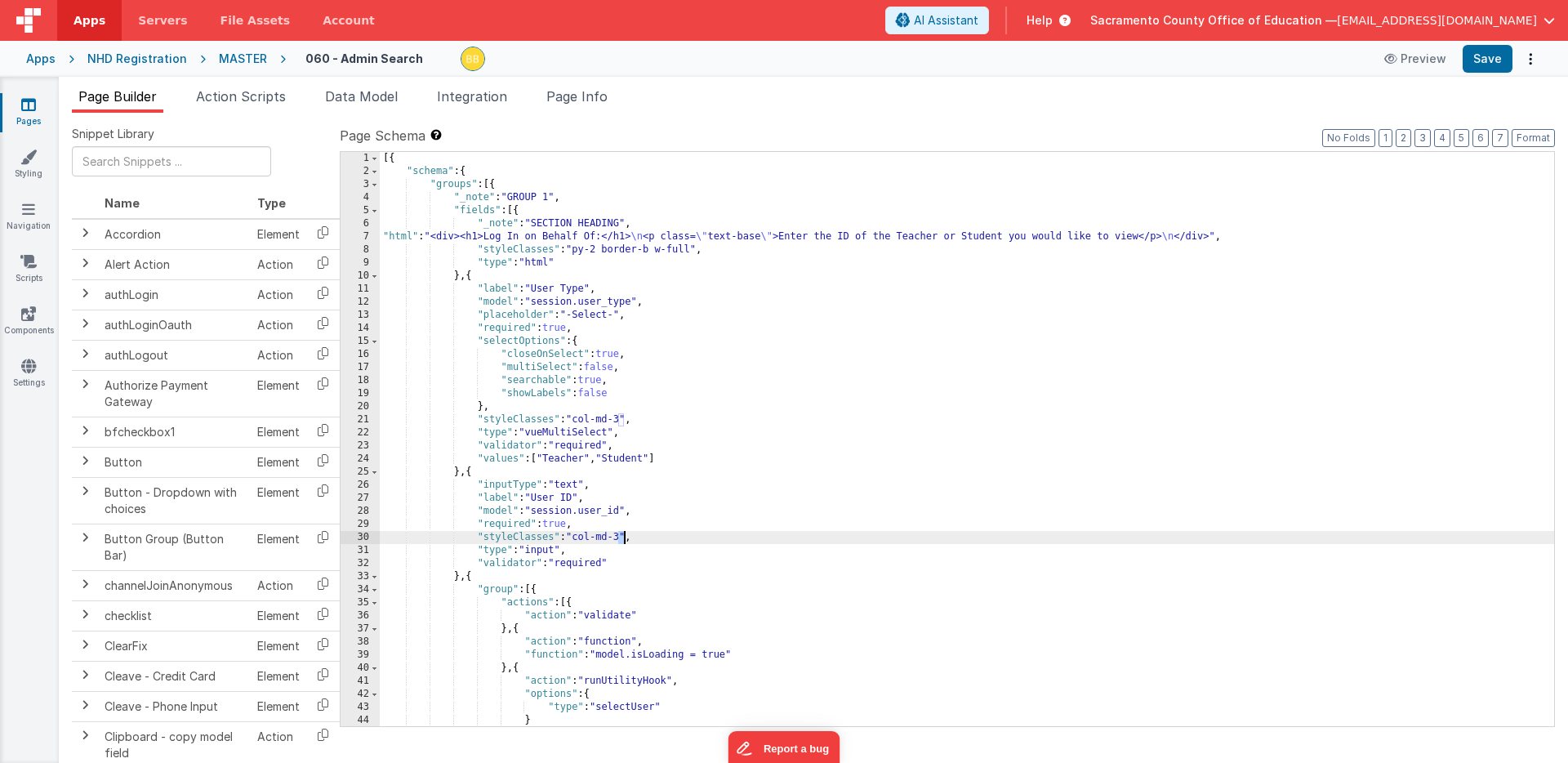
click at [624, 539] on div "[{ "schema" : { "groups" : [{ "_note" : "GROUP 1" , "fields" : [{ "_note" : "SE…" at bounding box center [967, 452] width 1174 height 601
click at [624, 538] on div "[{ "schema" : { "groups" : [{ "_note" : "GROUP 1" , "fields" : [{ "_note" : "SE…" at bounding box center [967, 452] width 1174 height 601
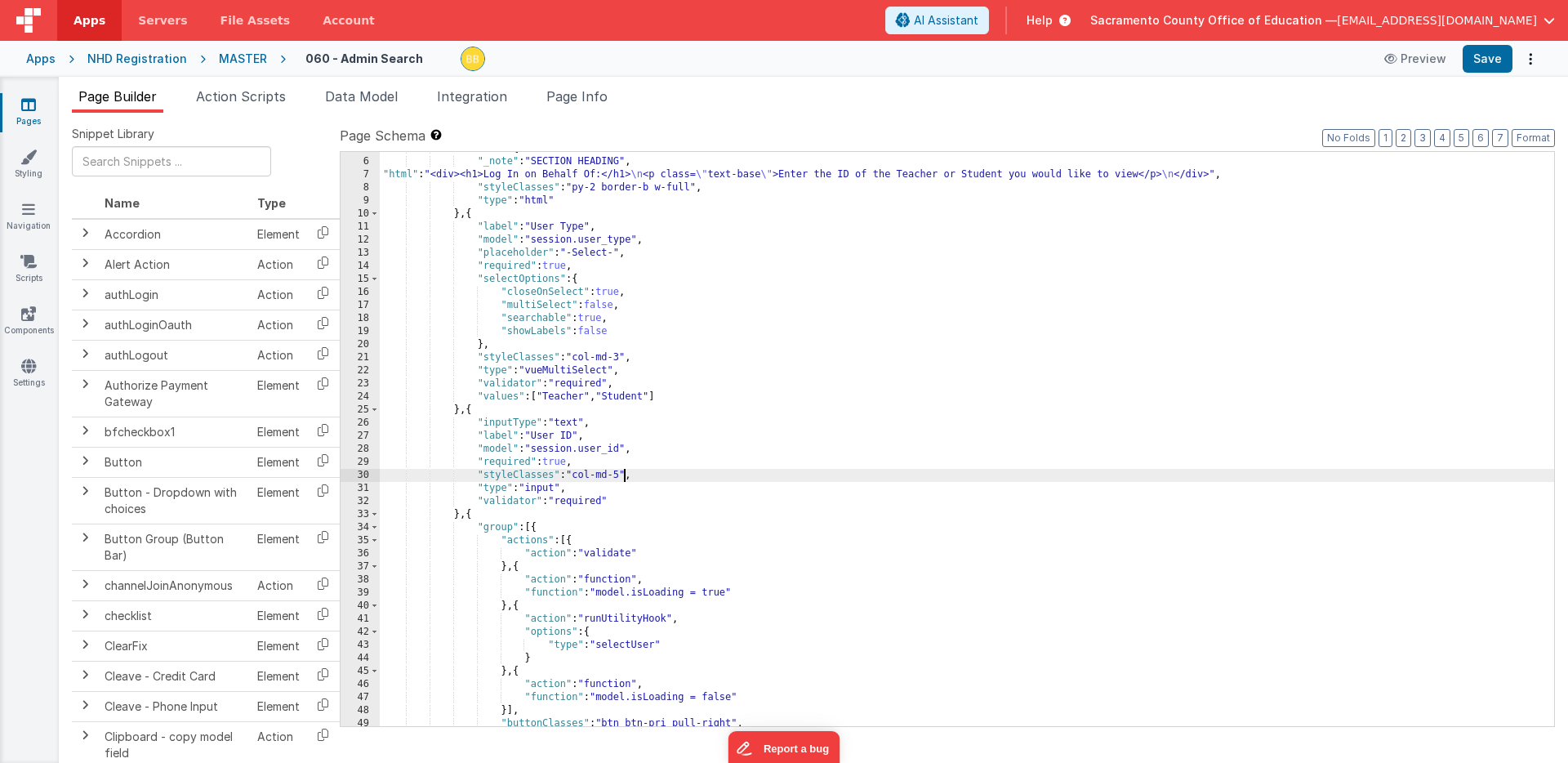
scroll to position [94, 0]
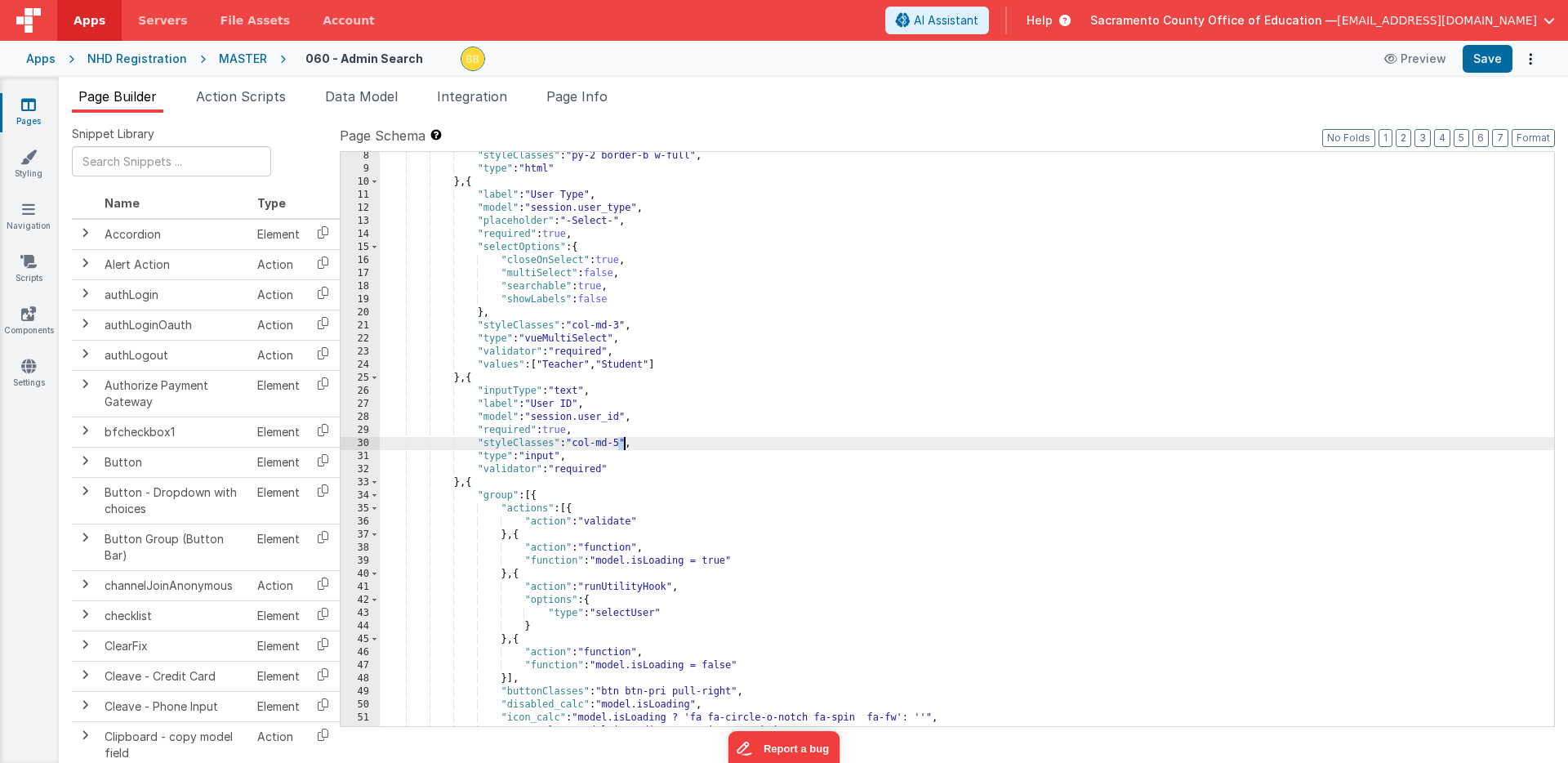
click at [622, 443] on div ""styleClasses" : "py-2 border-b w-full" , "type" : "html" } , { "label" : "User…" at bounding box center [967, 450] width 1174 height 601
click at [1483, 59] on button "Save" at bounding box center [1488, 59] width 50 height 28
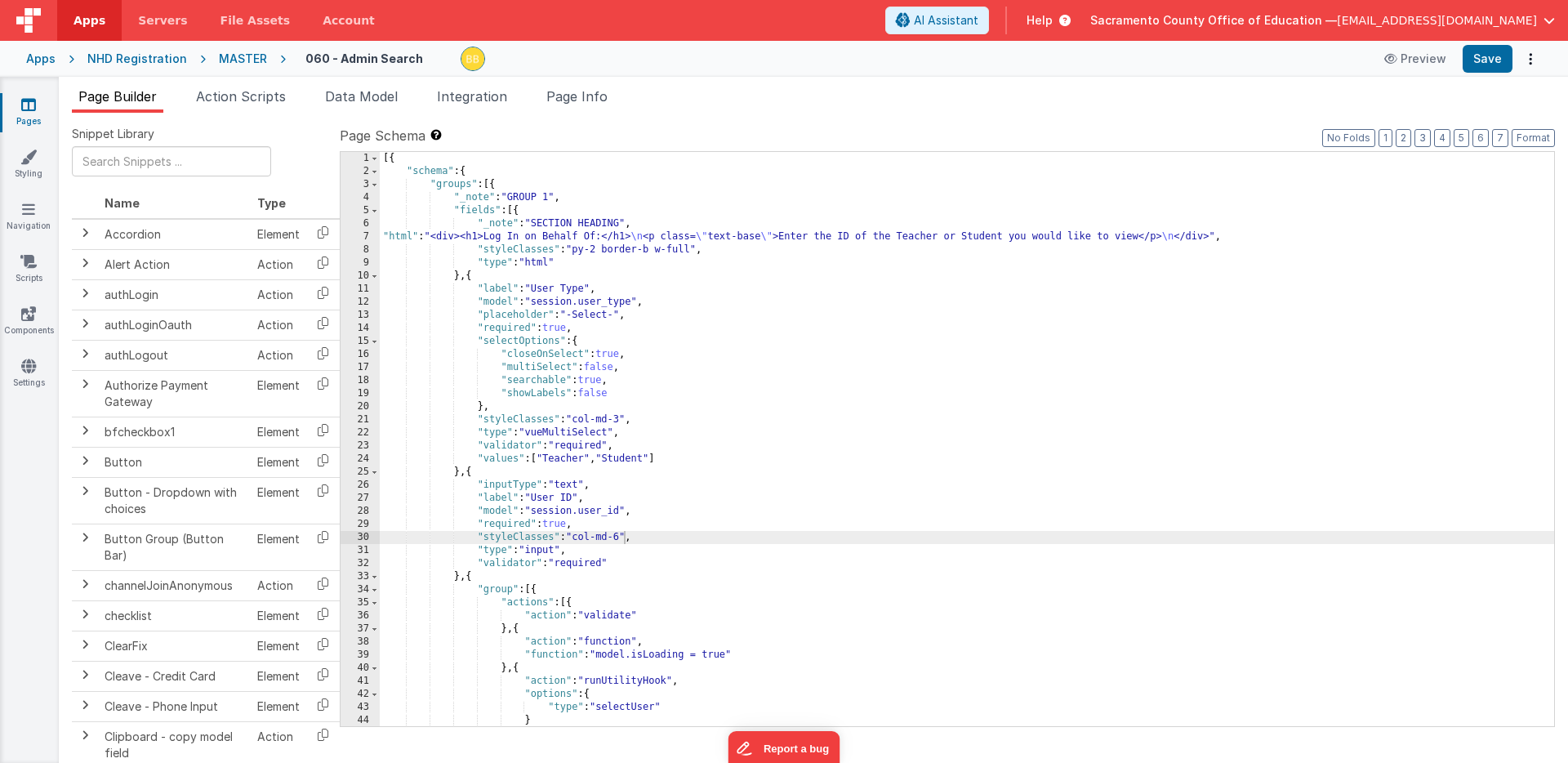
click at [1143, 239] on div "[{ "schema" : { "groups" : [{ "_note" : "GROUP 1" , "fields" : [{ "_note" : "SE…" at bounding box center [967, 452] width 1174 height 601
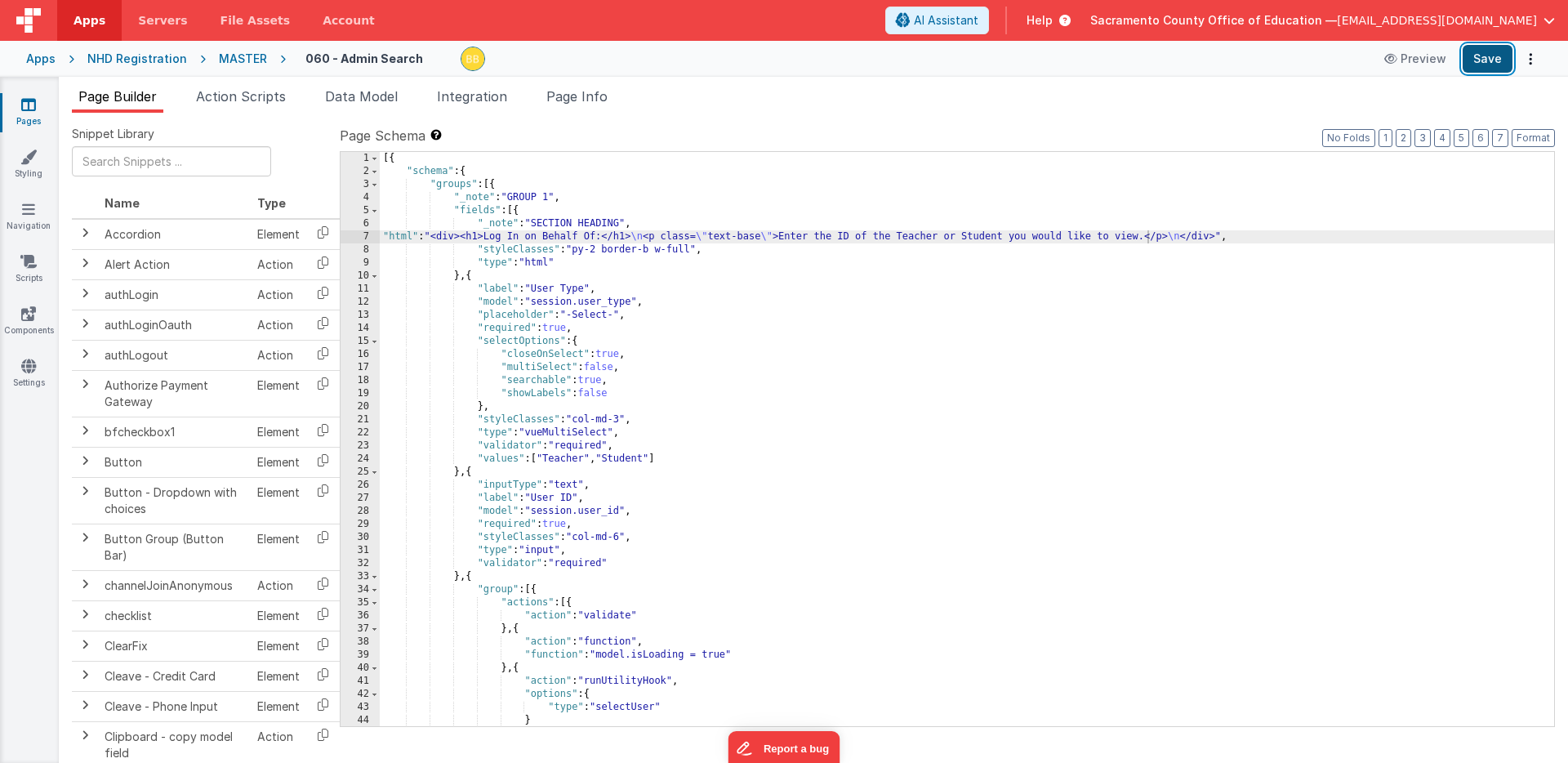
click at [1492, 60] on button "Save" at bounding box center [1488, 59] width 50 height 28
click at [26, 104] on icon at bounding box center [28, 104] width 15 height 16
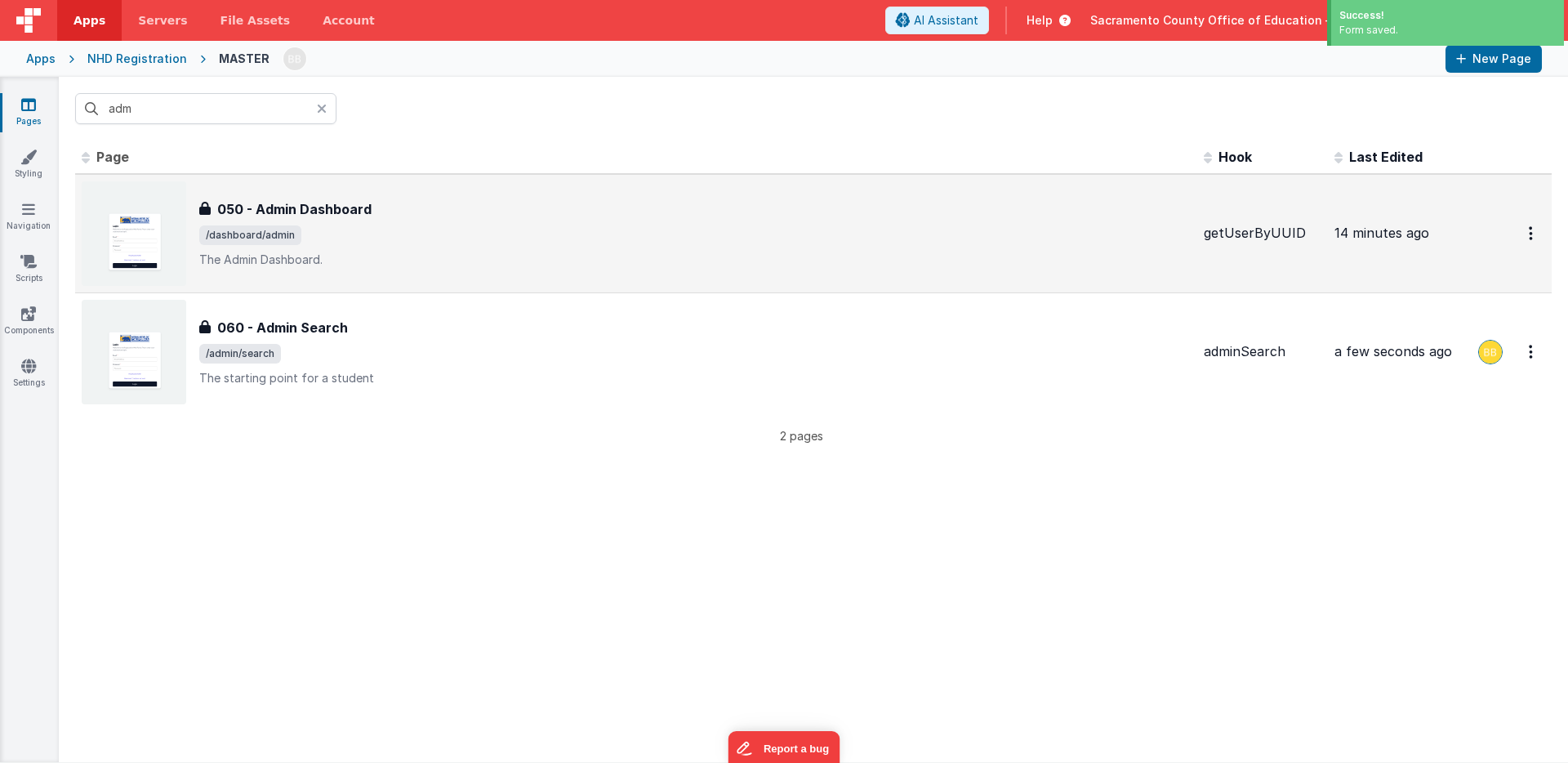
click at [313, 208] on h3 "050 - Admin Dashboard" at bounding box center [294, 209] width 154 height 20
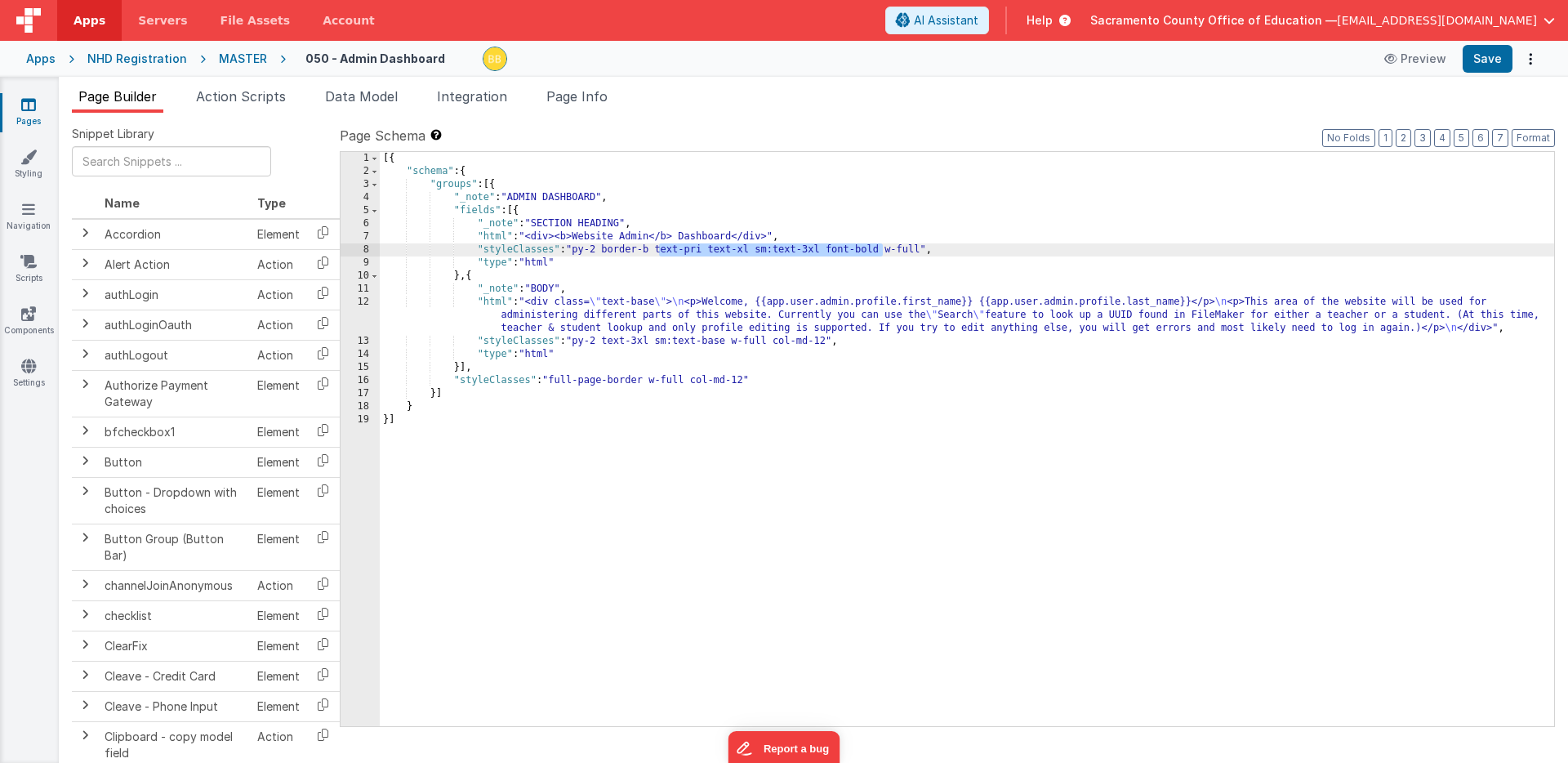
drag, startPoint x: 659, startPoint y: 251, endPoint x: 882, endPoint y: 249, distance: 223.0
click at [882, 249] on div "[{ "schema" : { "groups" : [{ "_note" : "ADMIN DASHBOARD" , "fields" : [{ "_not…" at bounding box center [967, 452] width 1174 height 601
click at [576, 240] on div "[{ "schema" : { "groups" : [{ "_note" : "ADMIN DASHBOARD" , "fields" : [{ "_not…" at bounding box center [967, 452] width 1174 height 601
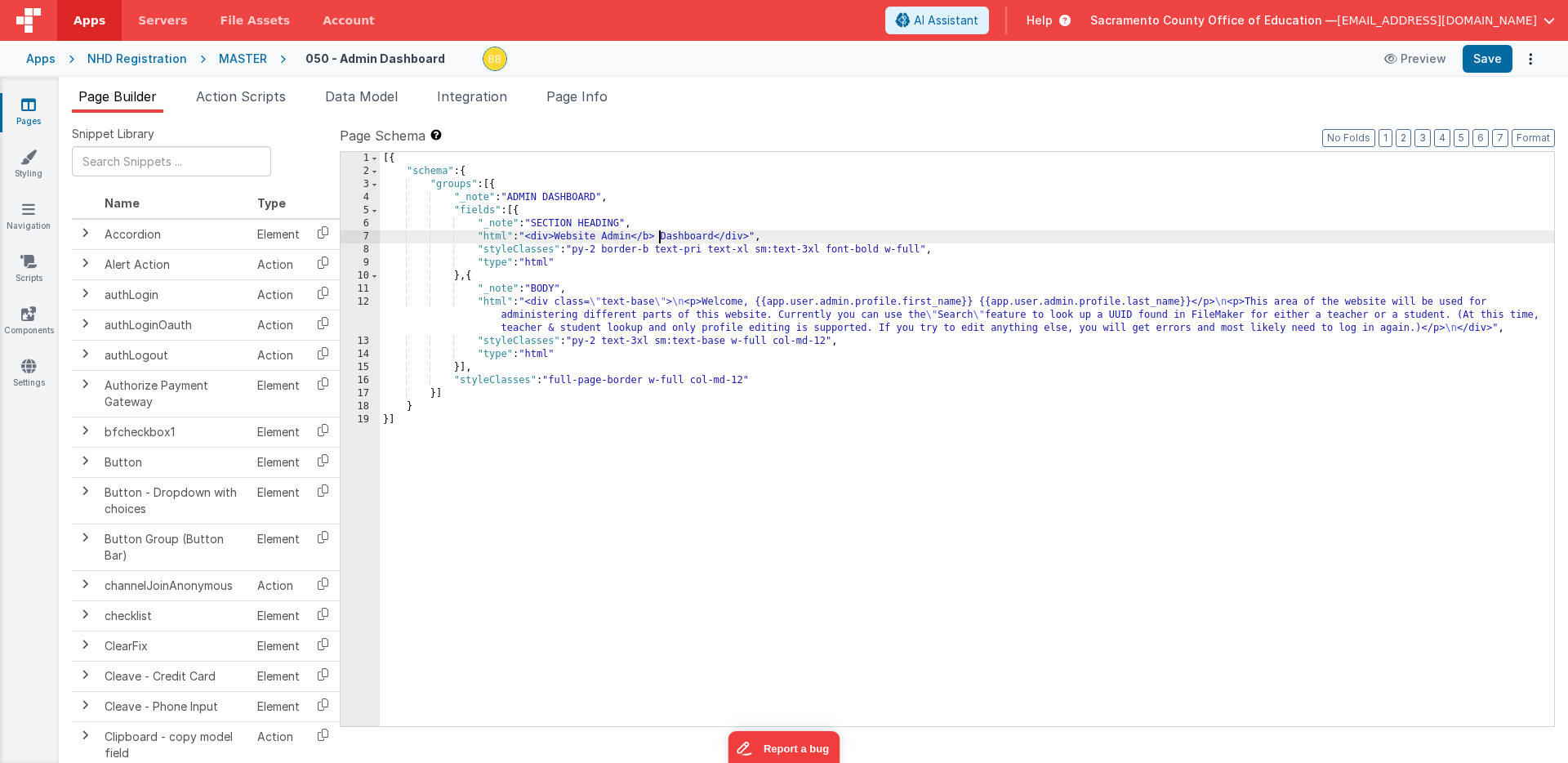
click at [659, 237] on div "[{ "schema" : { "groups" : [{ "_note" : "ADMIN DASHBOARD" , "fields" : [{ "_not…" at bounding box center [967, 452] width 1174 height 601
click at [1494, 53] on button "Save" at bounding box center [1488, 59] width 50 height 28
click at [29, 102] on icon at bounding box center [28, 104] width 15 height 16
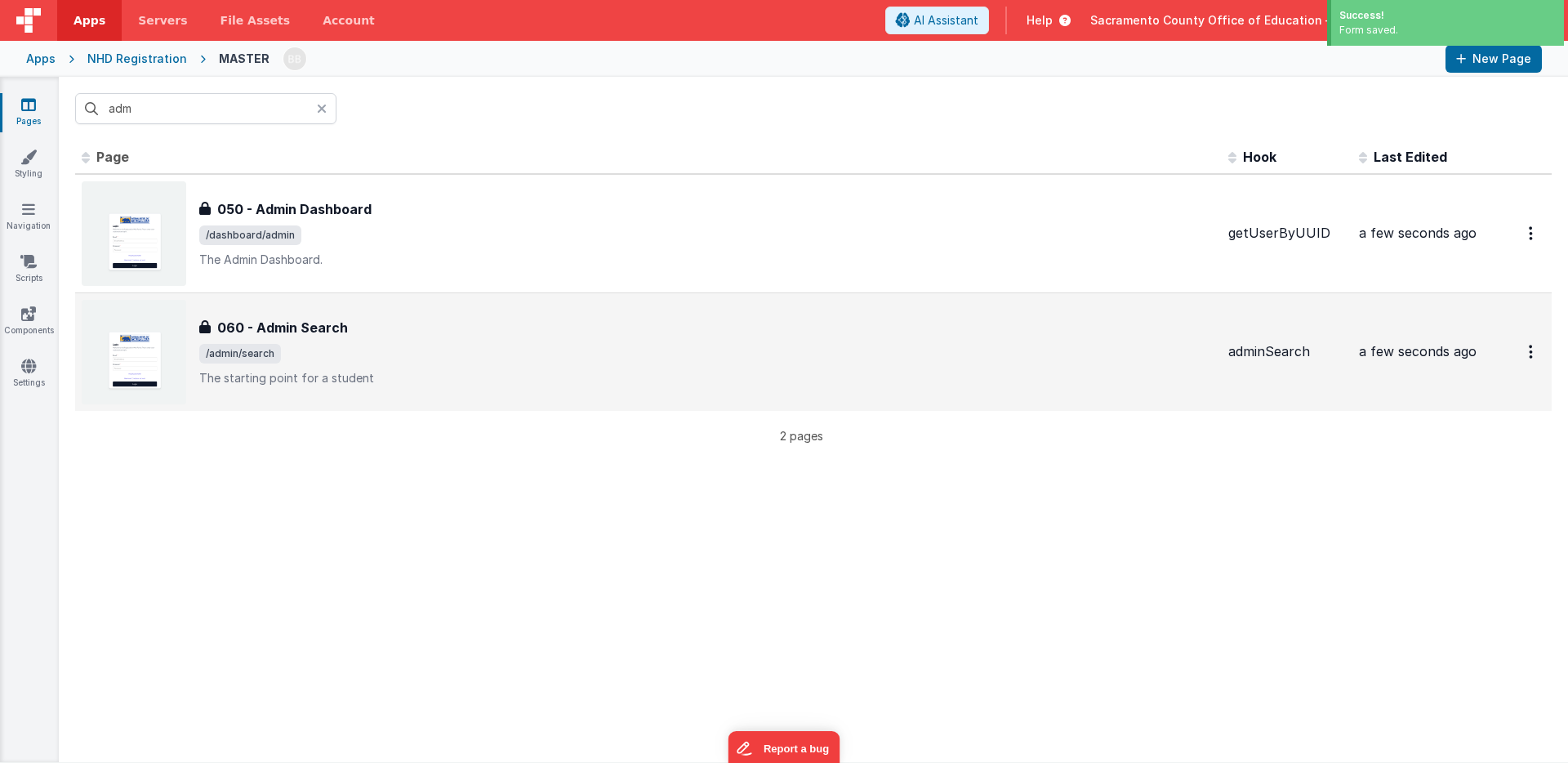
click at [279, 327] on h3 "060 - Admin Search" at bounding box center [282, 327] width 130 height 20
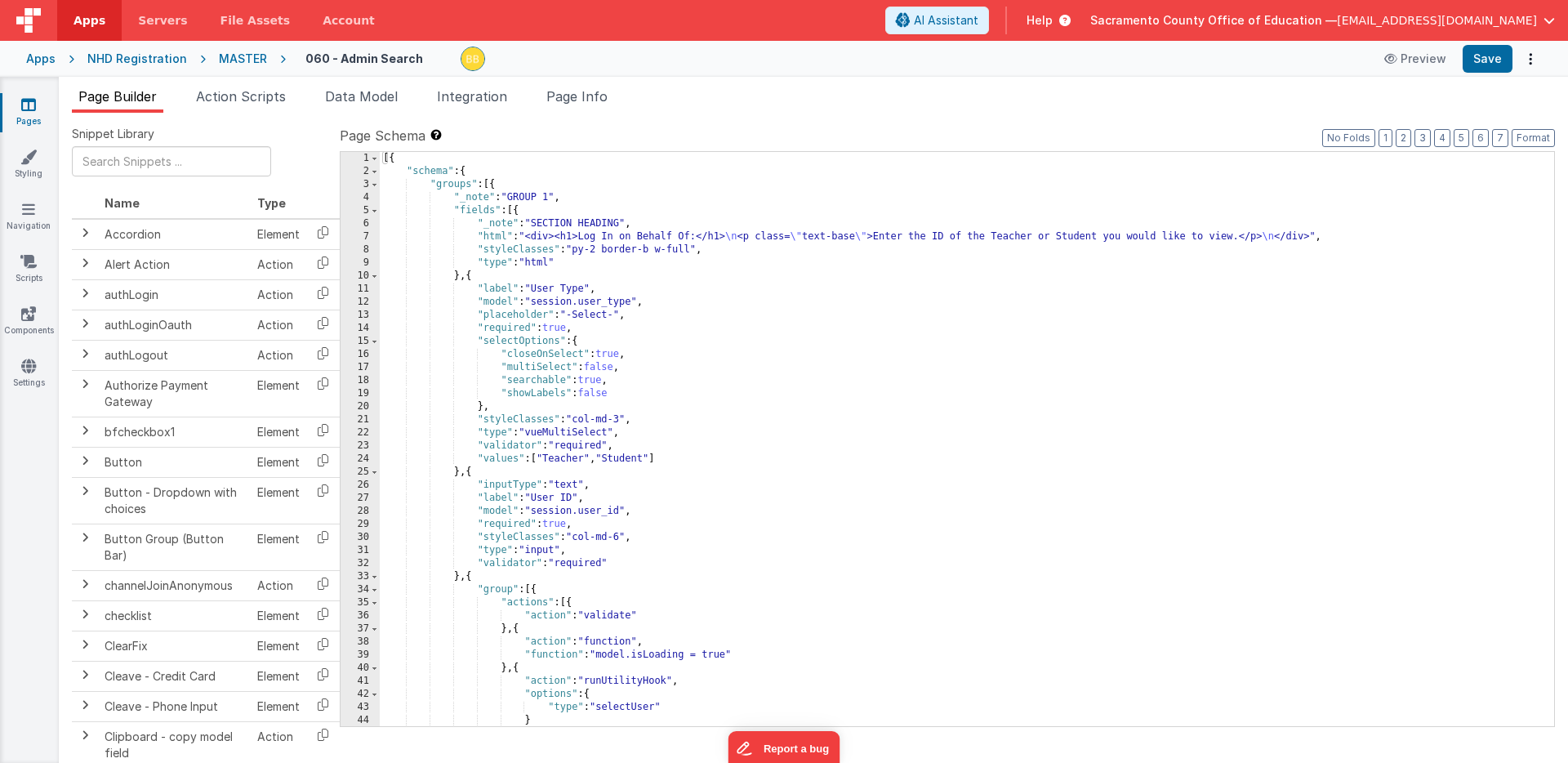
click at [494, 236] on div "[{ "schema" : { "groups" : [{ "_note" : "GROUP 1" , "fields" : [{ "_note" : "SE…" at bounding box center [967, 452] width 1174 height 601
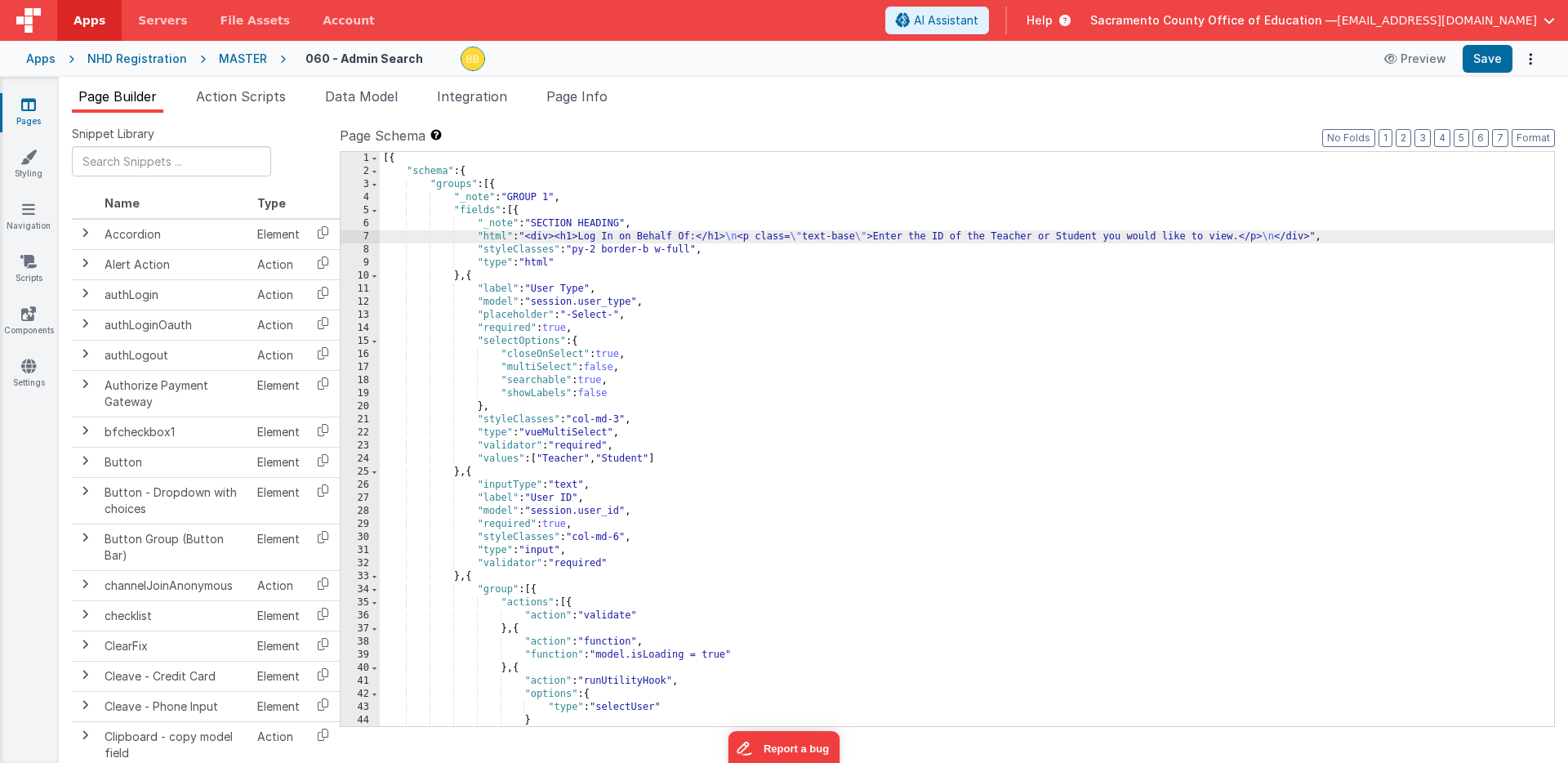
click at [361, 236] on div "7" at bounding box center [360, 236] width 39 height 13
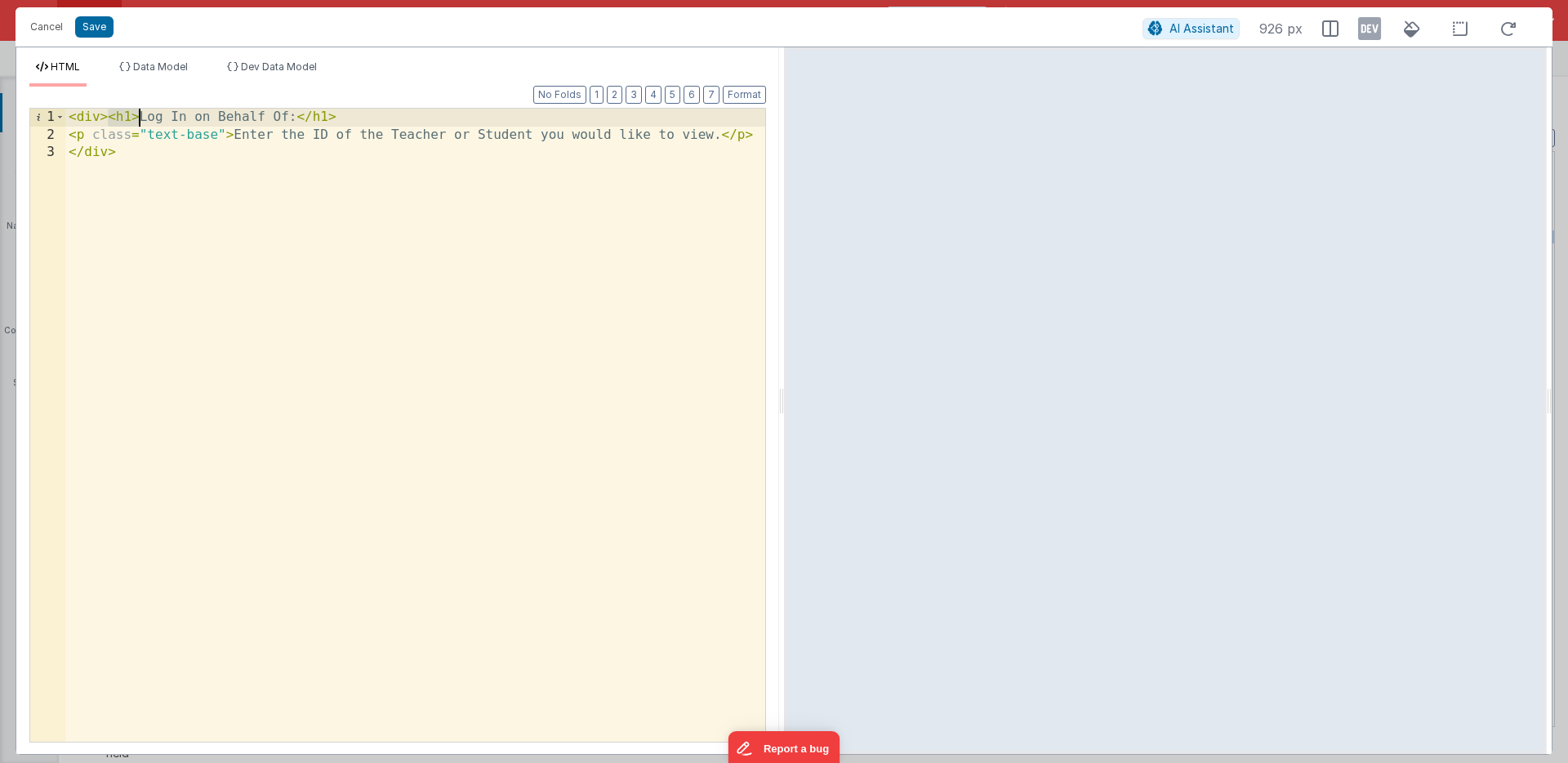
drag, startPoint x: 108, startPoint y: 119, endPoint x: 140, endPoint y: 119, distance: 32.0
click at [140, 119] on div "< div > < h1 > Log In on Behalf Of: </ h1 > < p class = "text-base" > Enter the…" at bounding box center [415, 443] width 700 height 668
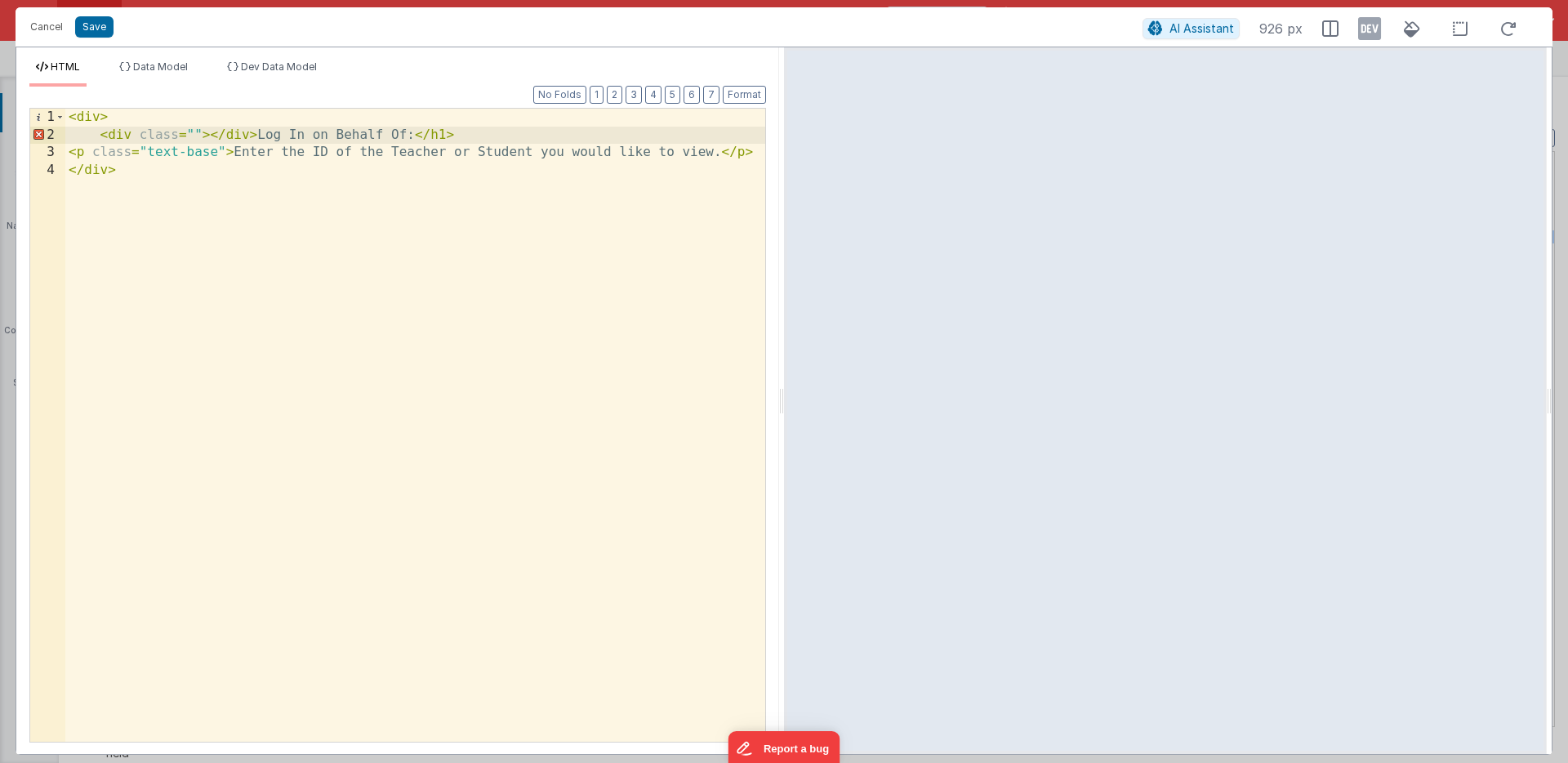
click at [193, 131] on div "< div > < div class = "" > </ div > Log In on Behalf Of: </ h1 > < p class = "t…" at bounding box center [415, 443] width 700 height 668
drag, startPoint x: 508, startPoint y: 136, endPoint x: 555, endPoint y: 136, distance: 47.0
click at [555, 136] on div "< div > < div class = "text-pri text-xl sm:text-3xl font-bold" > </ div > Log I…" at bounding box center [415, 443] width 700 height 668
drag, startPoint x: 665, startPoint y: 134, endPoint x: 702, endPoint y: 134, distance: 37.0
click at [702, 134] on div "< div > < div class = "text-pri text-xl sm:text-3xl font-bold" > Log In on Beha…" at bounding box center [415, 443] width 700 height 668
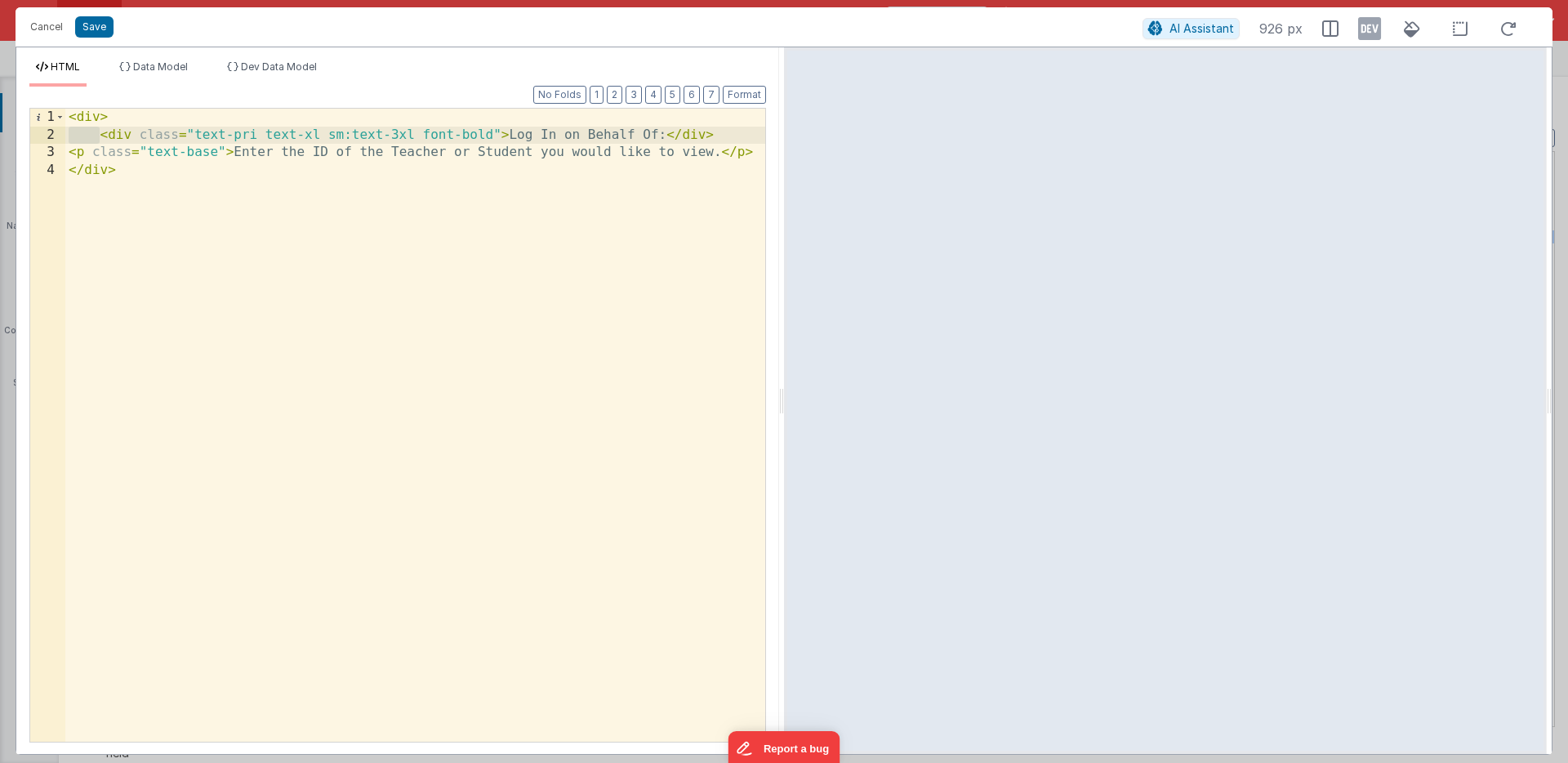
drag, startPoint x: 100, startPoint y: 136, endPoint x: 60, endPoint y: 135, distance: 40.0
click at [60, 135] on div "1 2 3 4 < div > < div class = "text-pri text-xl sm:text-3xl font-bold" > Log In…" at bounding box center [398, 425] width 737 height 634
click at [70, 152] on div "< div > < div class = "text-pri text-xl sm:text-3xl font-bold" > Log In on Beha…" at bounding box center [415, 443] width 700 height 668
click at [99, 22] on button "Save" at bounding box center [94, 27] width 38 height 22
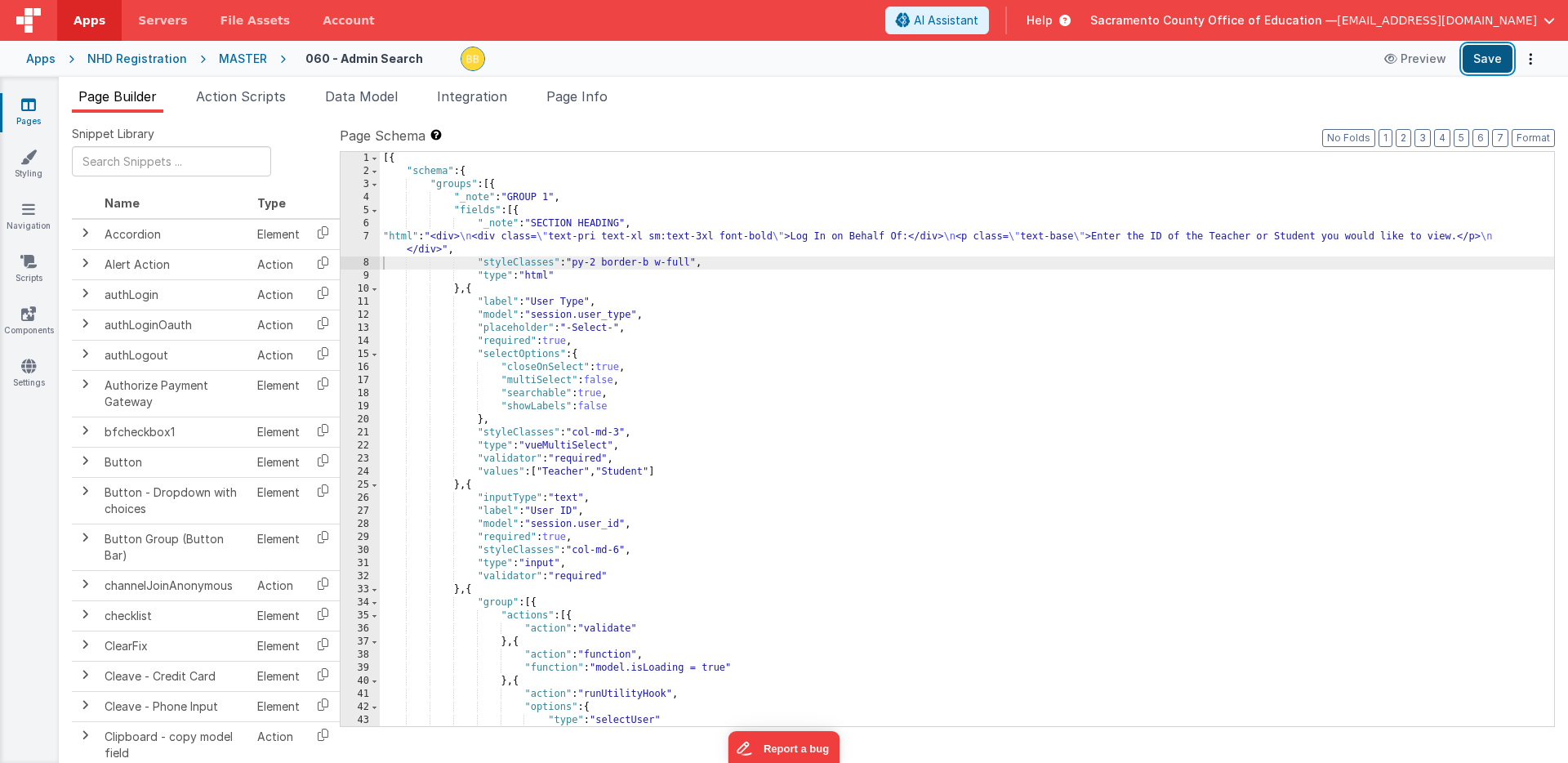
click at [1489, 54] on button "Save" at bounding box center [1488, 59] width 50 height 28
click at [32, 110] on icon at bounding box center [28, 104] width 15 height 16
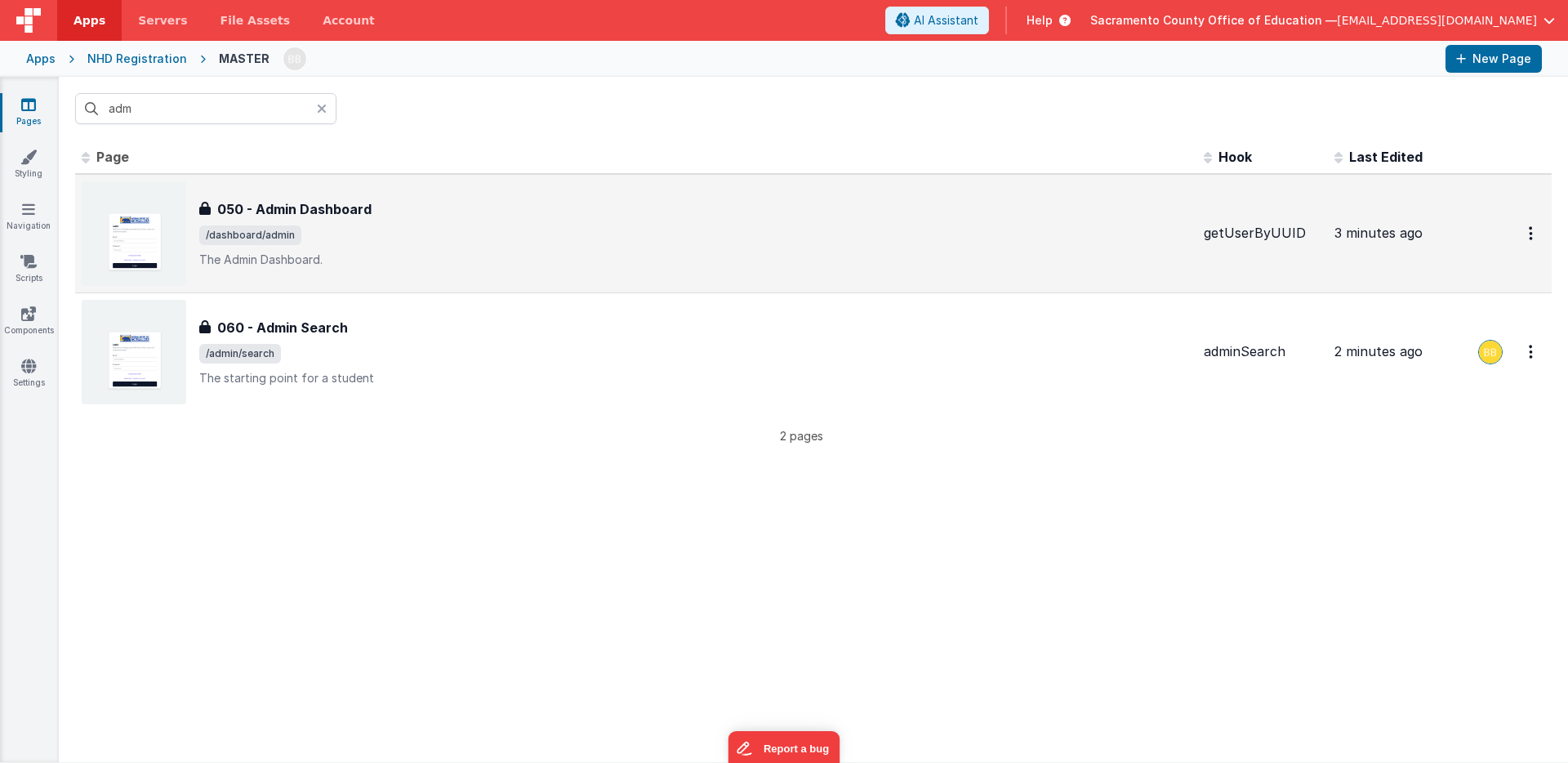
click at [299, 205] on h3 "050 - Admin Dashboard" at bounding box center [294, 209] width 154 height 20
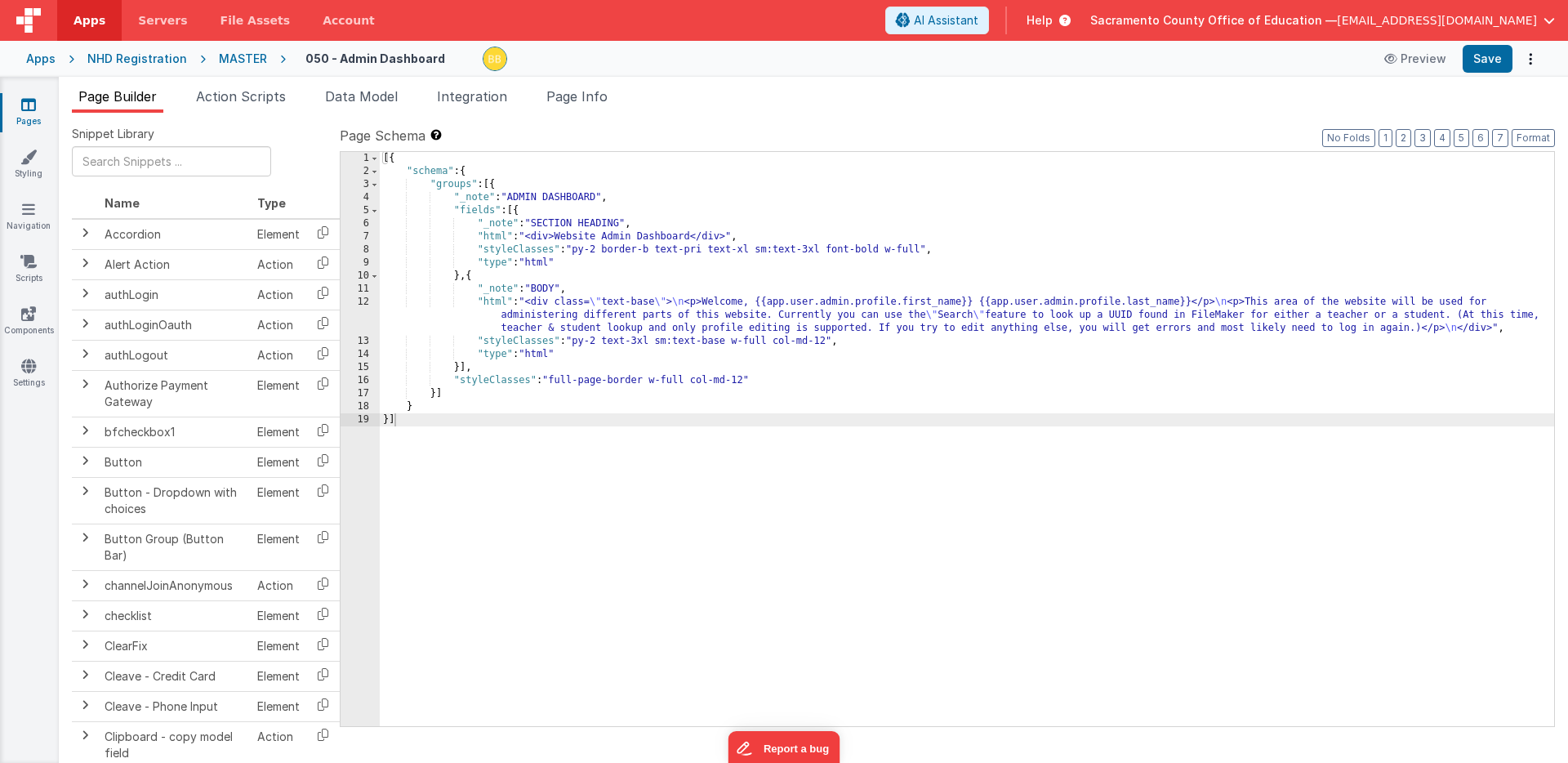
click at [488, 301] on div "[{ "schema" : { "groups" : [{ "_note" : "ADMIN DASHBOARD" , "fields" : [{ "_not…" at bounding box center [967, 452] width 1174 height 601
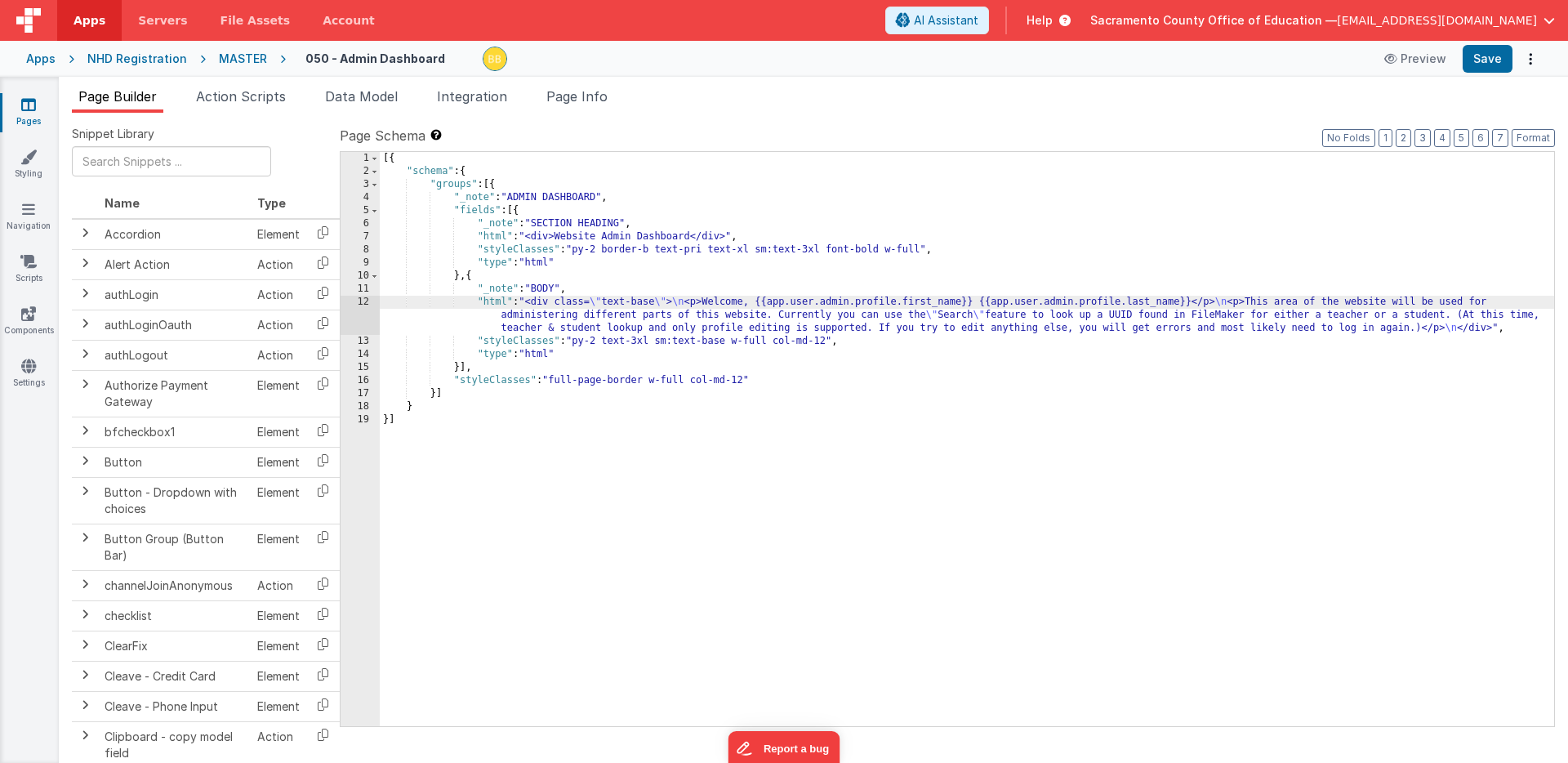
click at [361, 310] on div "12" at bounding box center [360, 315] width 39 height 39
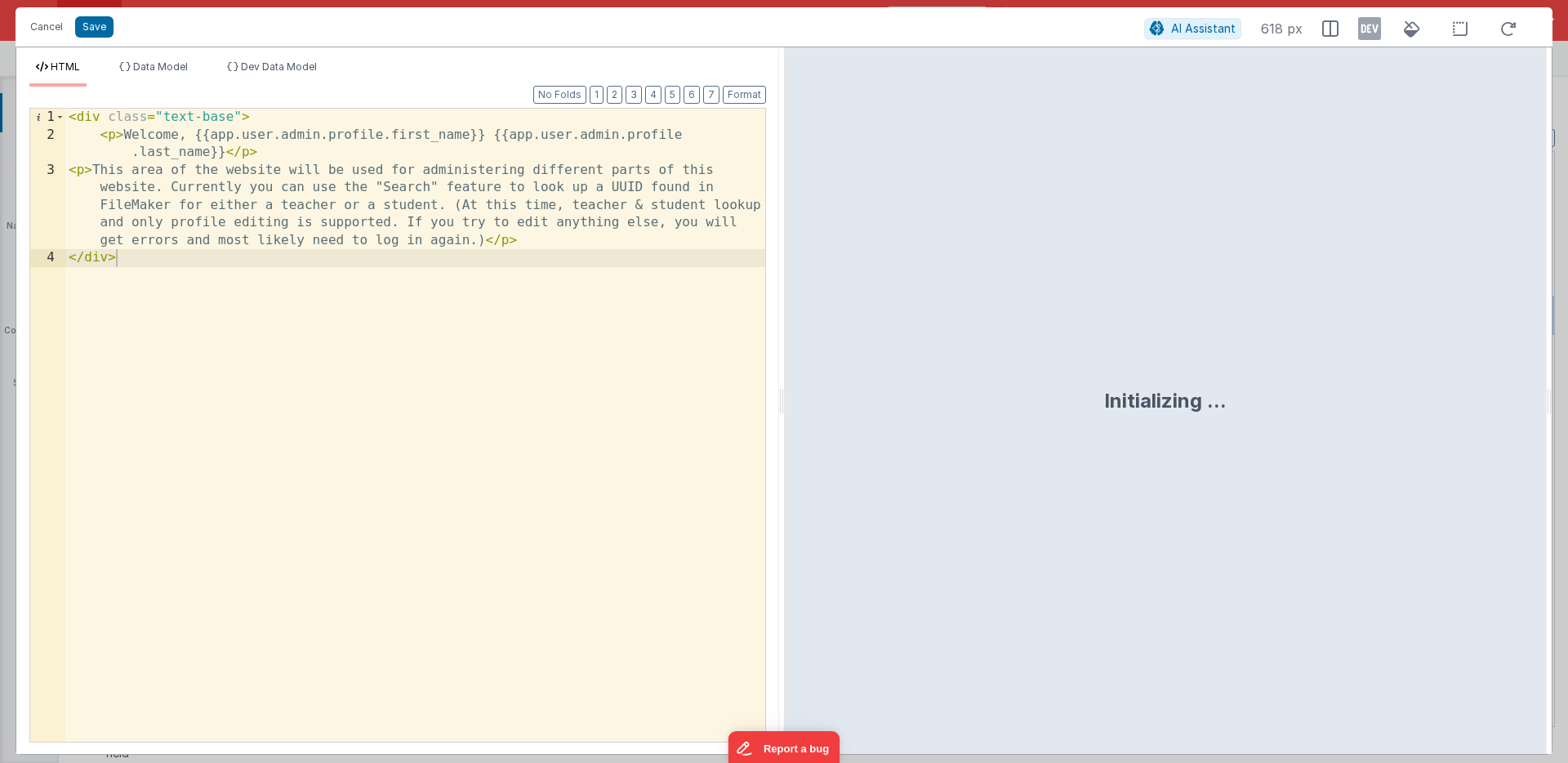
click at [537, 243] on div "< div class = "text-base" > < p > Welcome, {{app.user.admin.profile.first_name}…" at bounding box center [415, 443] width 700 height 668
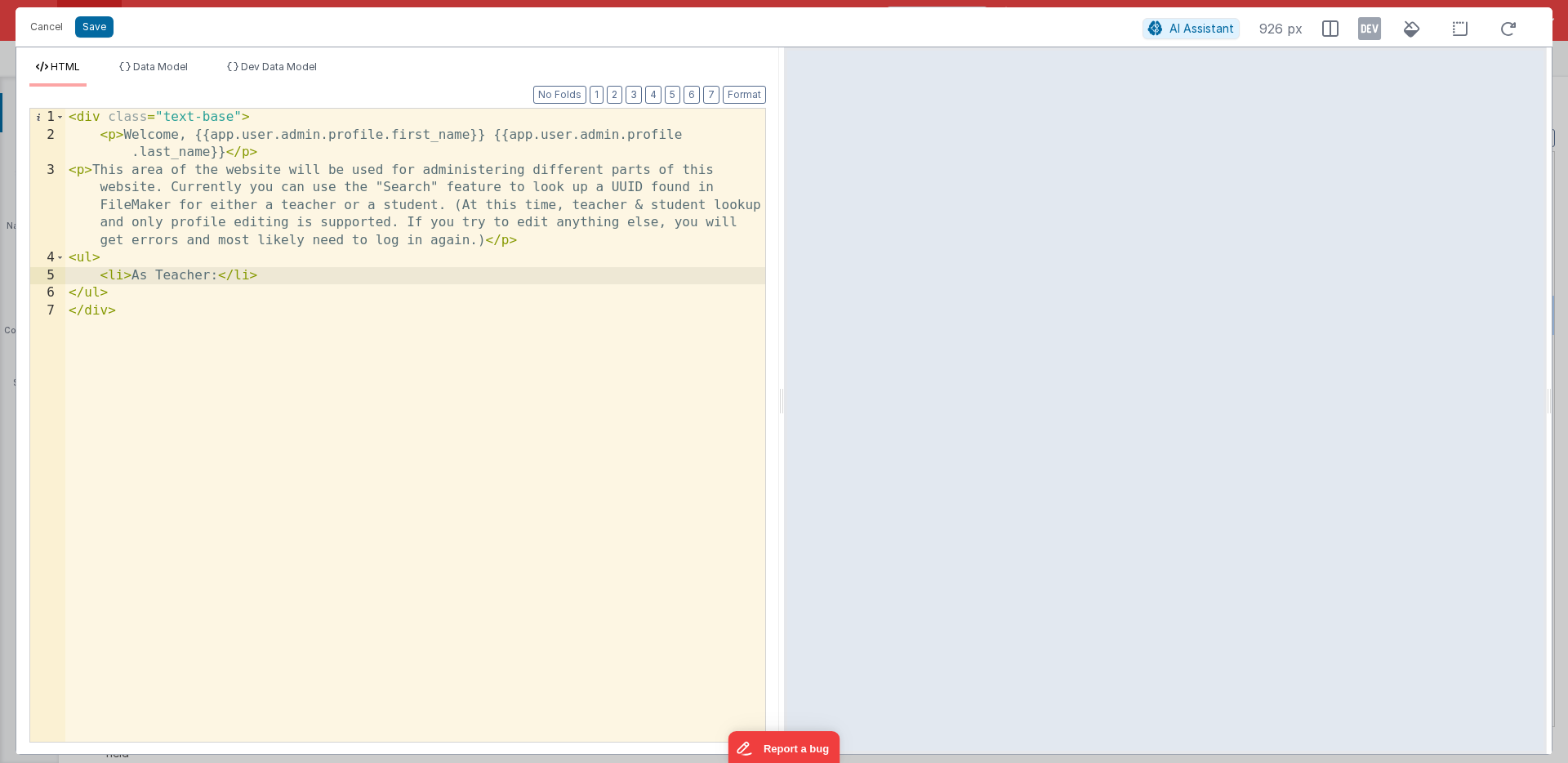
click at [524, 277] on div "< div class = "text-base" > < p > Welcome, {{app.user.admin.profile.first_name}…" at bounding box center [415, 443] width 700 height 668
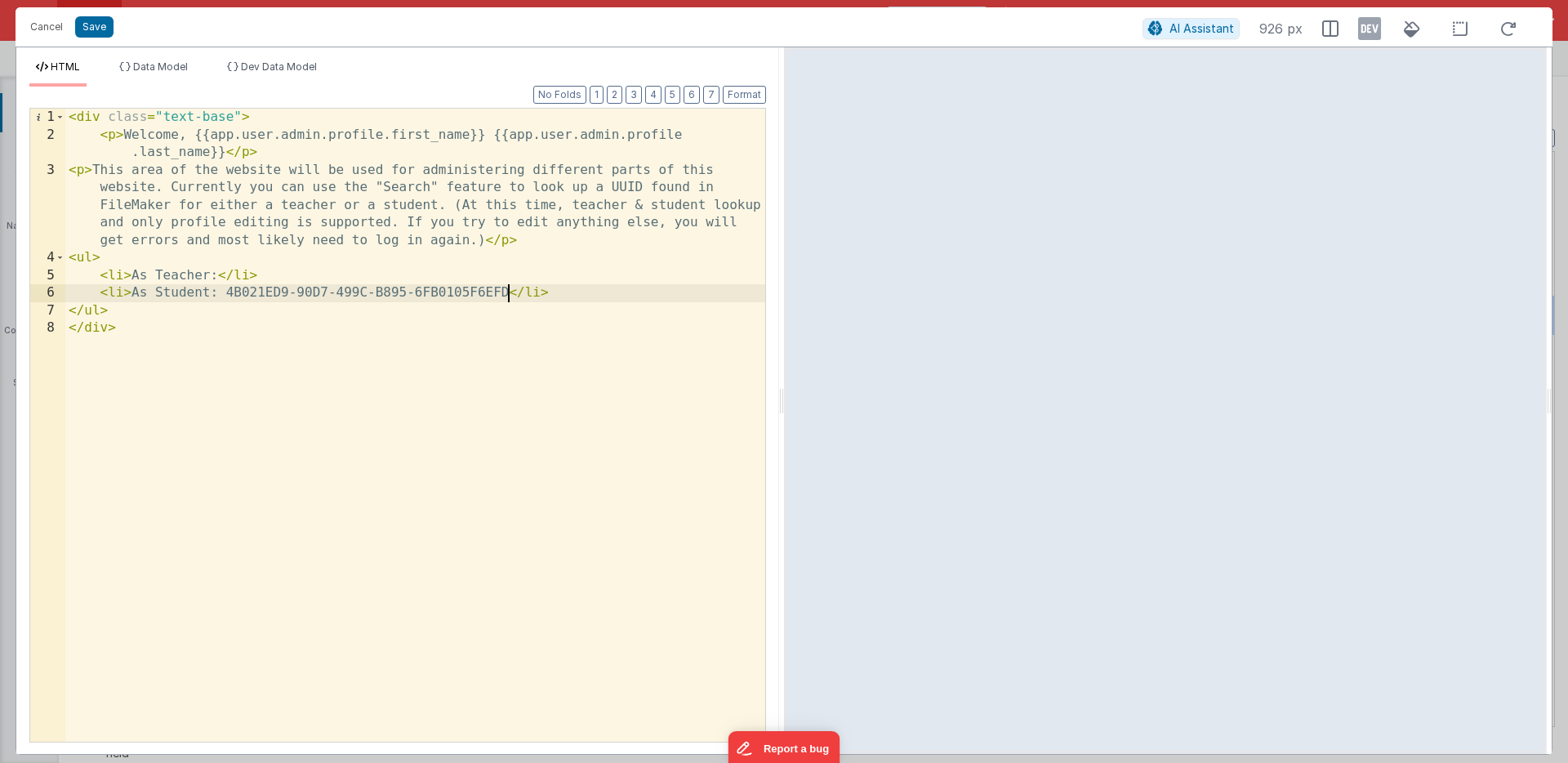
click at [532, 243] on div "< div class = "text-base" > < p > Welcome, {{app.user.admin.profile.first_name}…" at bounding box center [415, 443] width 700 height 668
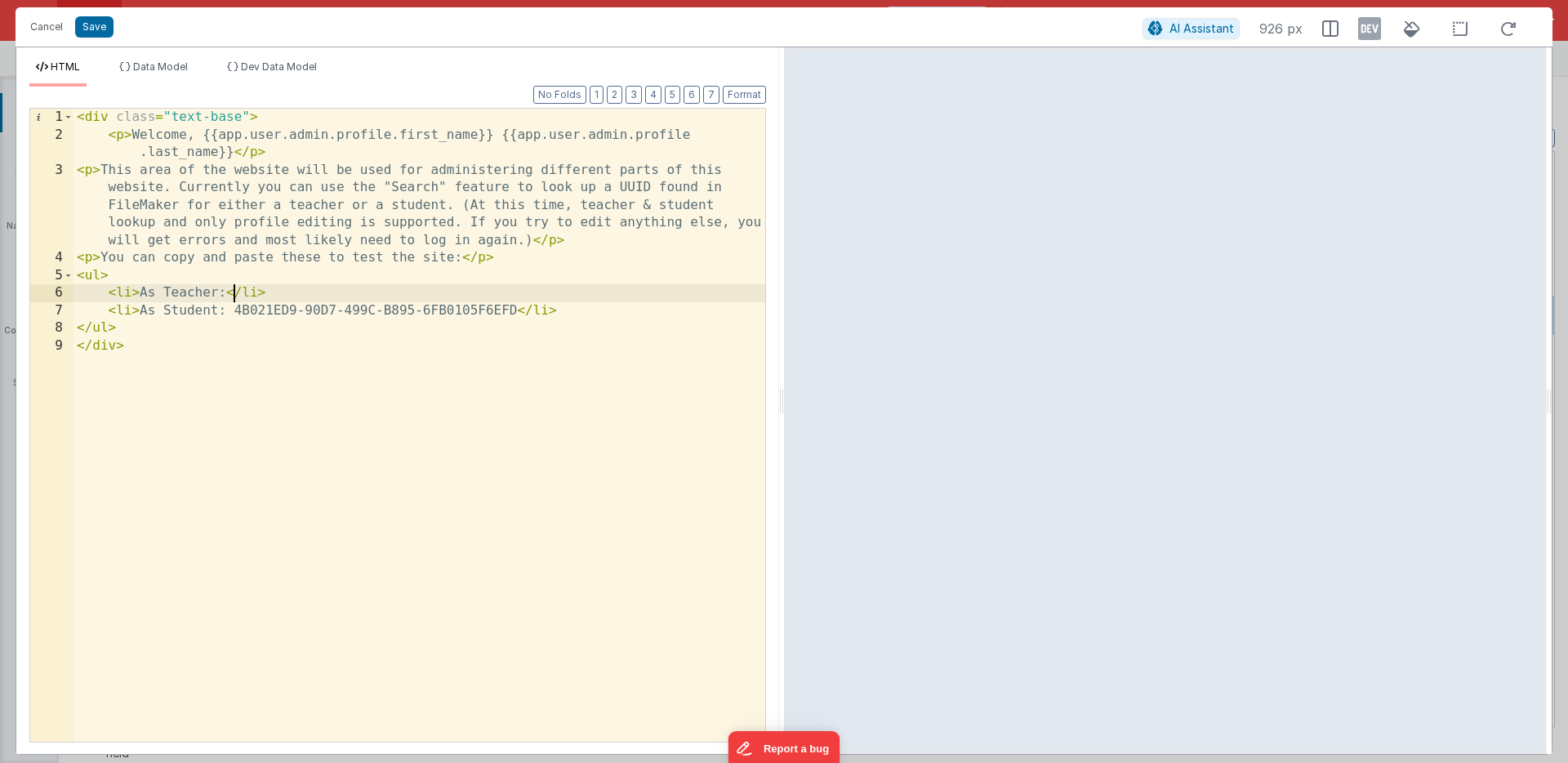
click at [231, 295] on div "< div class = "text-base" > < p > Welcome, {{app.user.admin.profile.first_name}…" at bounding box center [419, 443] width 691 height 668
click at [99, 22] on button "Save" at bounding box center [94, 27] width 38 height 22
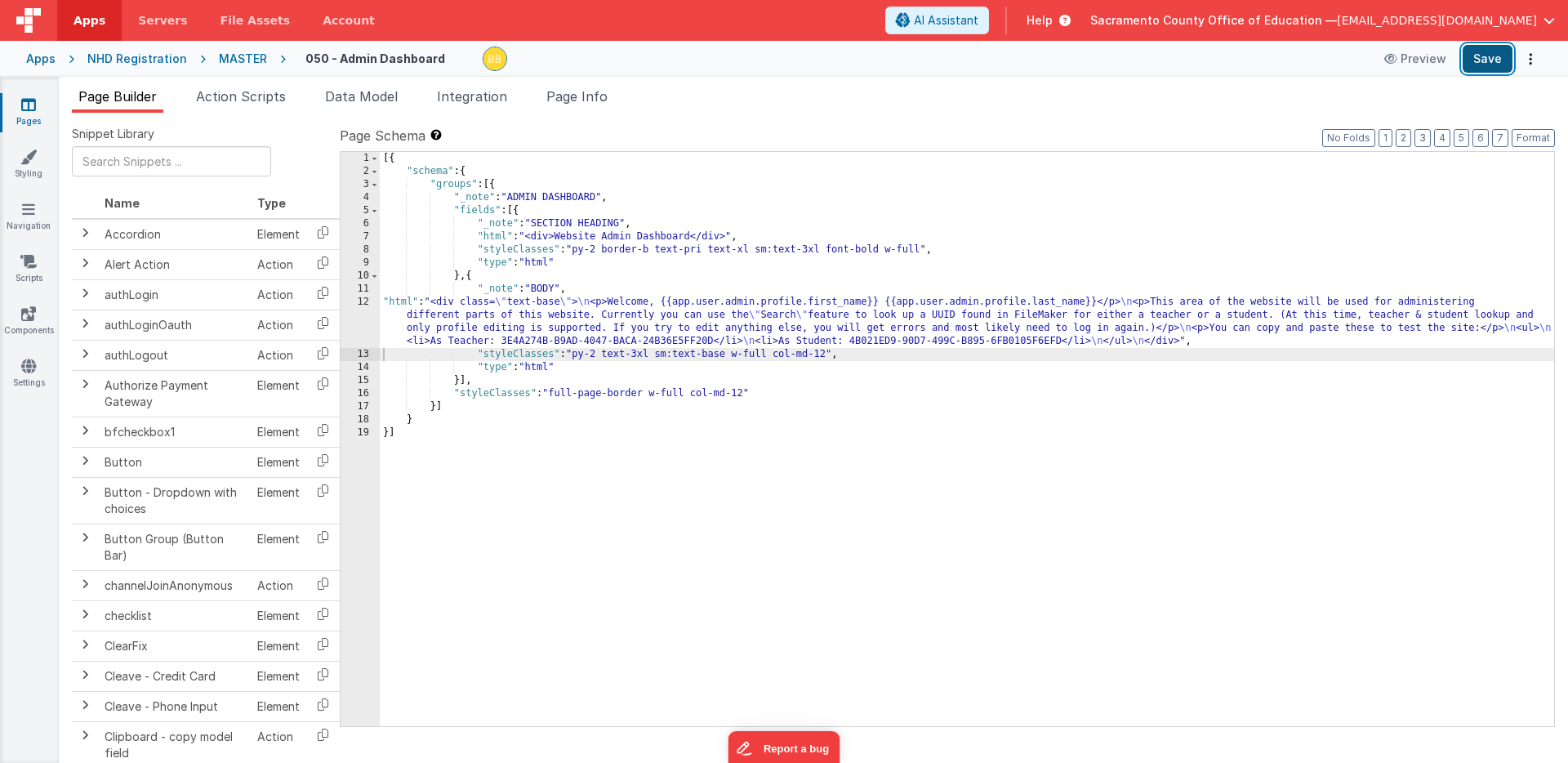
click at [1484, 54] on button "Save" at bounding box center [1488, 59] width 50 height 28
